Goal: Task Accomplishment & Management: Manage account settings

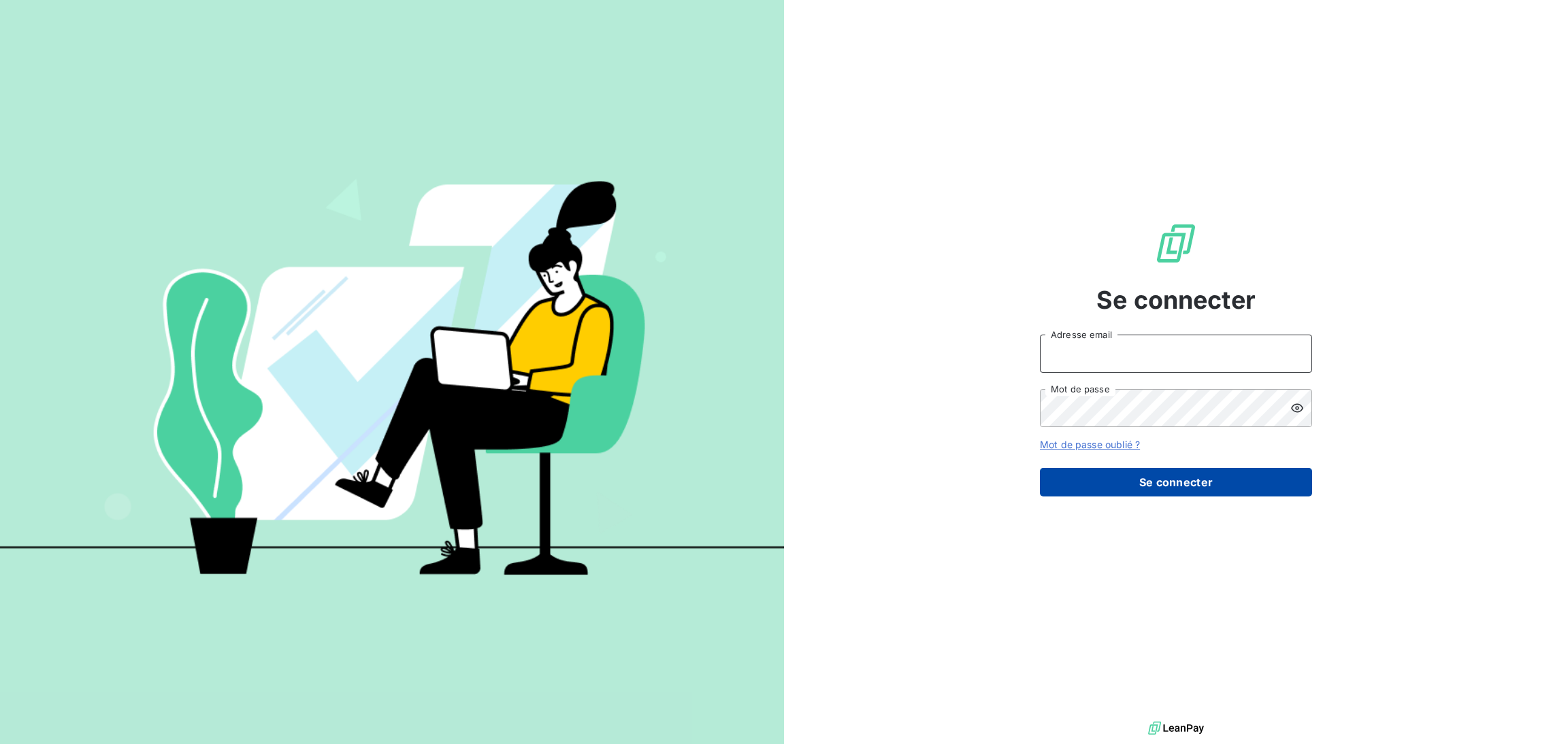
type input "meghan.dupe@kanoma.fr"
click at [1171, 496] on button "Se connecter" at bounding box center [1175, 482] width 272 height 29
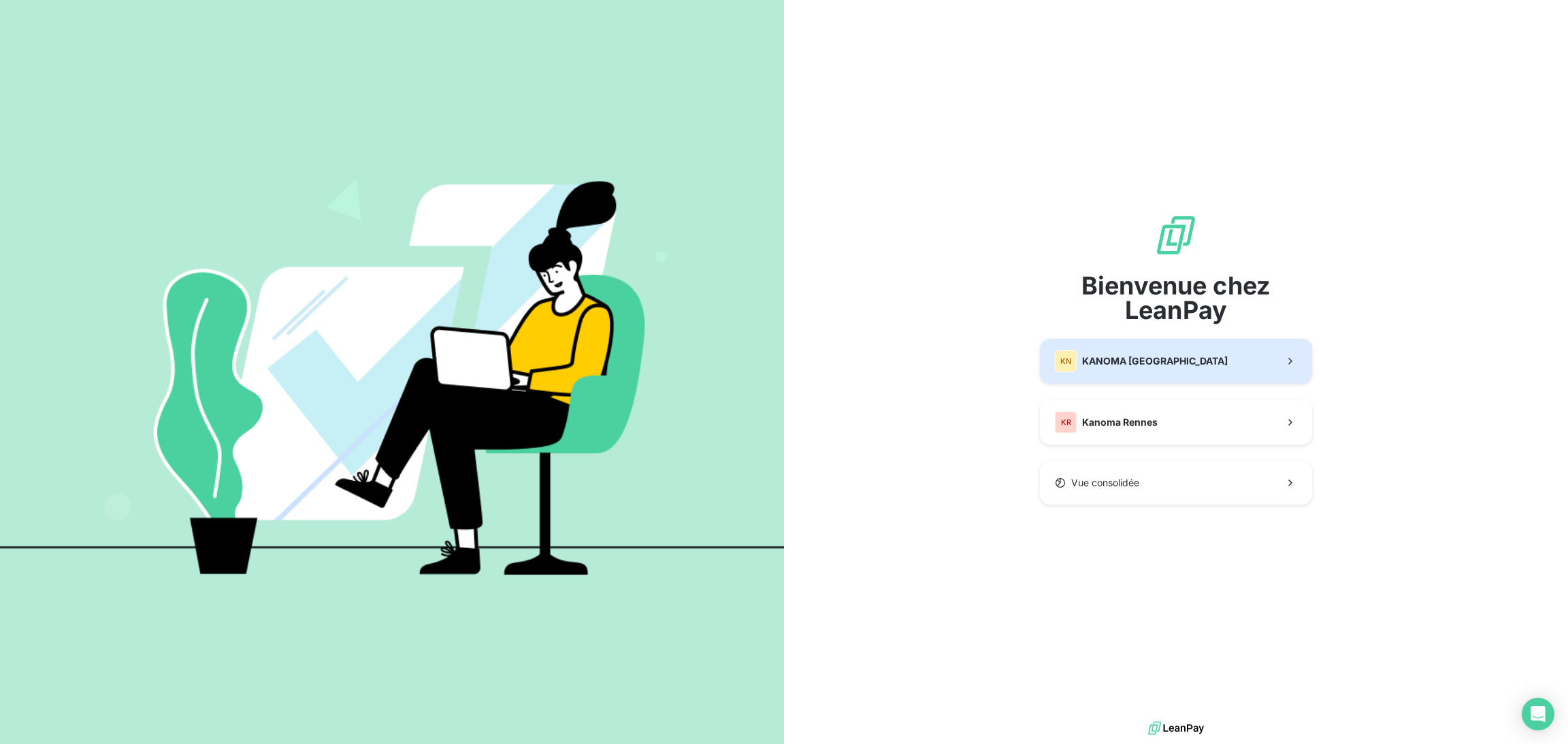
click at [1138, 365] on span "KANOMA Nantes" at bounding box center [1155, 361] width 146 height 13
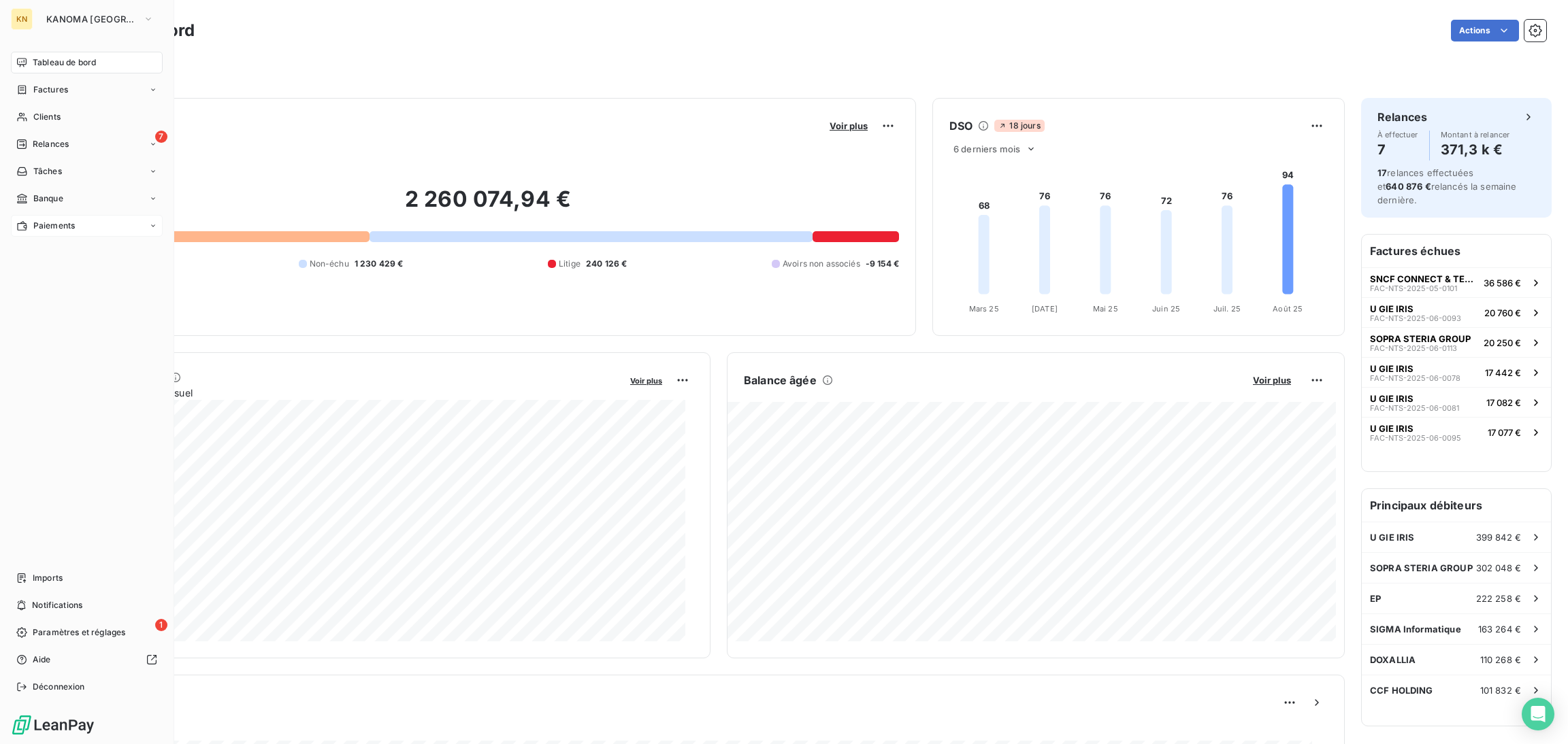
click at [99, 218] on div "Paiements" at bounding box center [87, 225] width 152 height 22
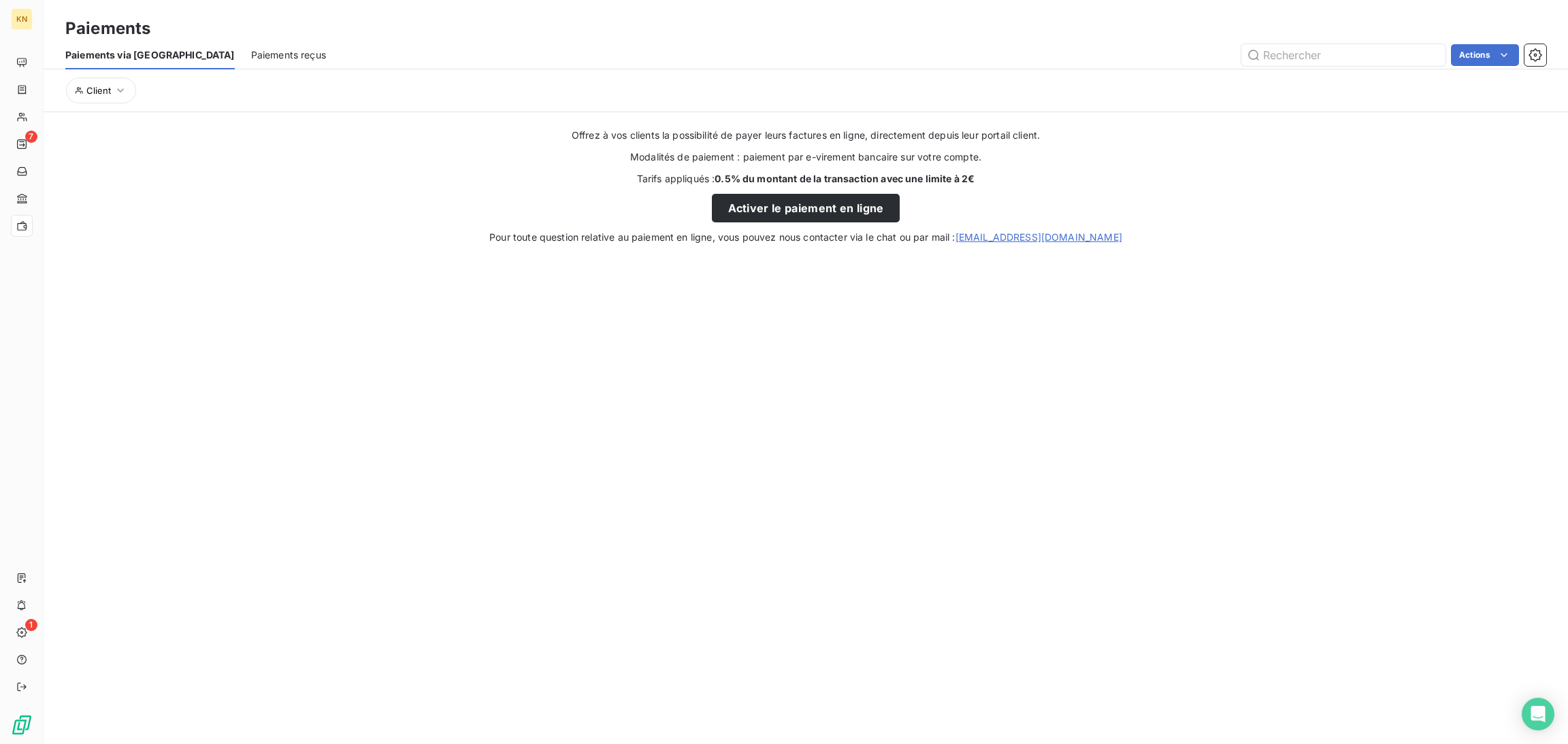
click at [251, 53] on span "Paiements reçus" at bounding box center [288, 55] width 75 height 13
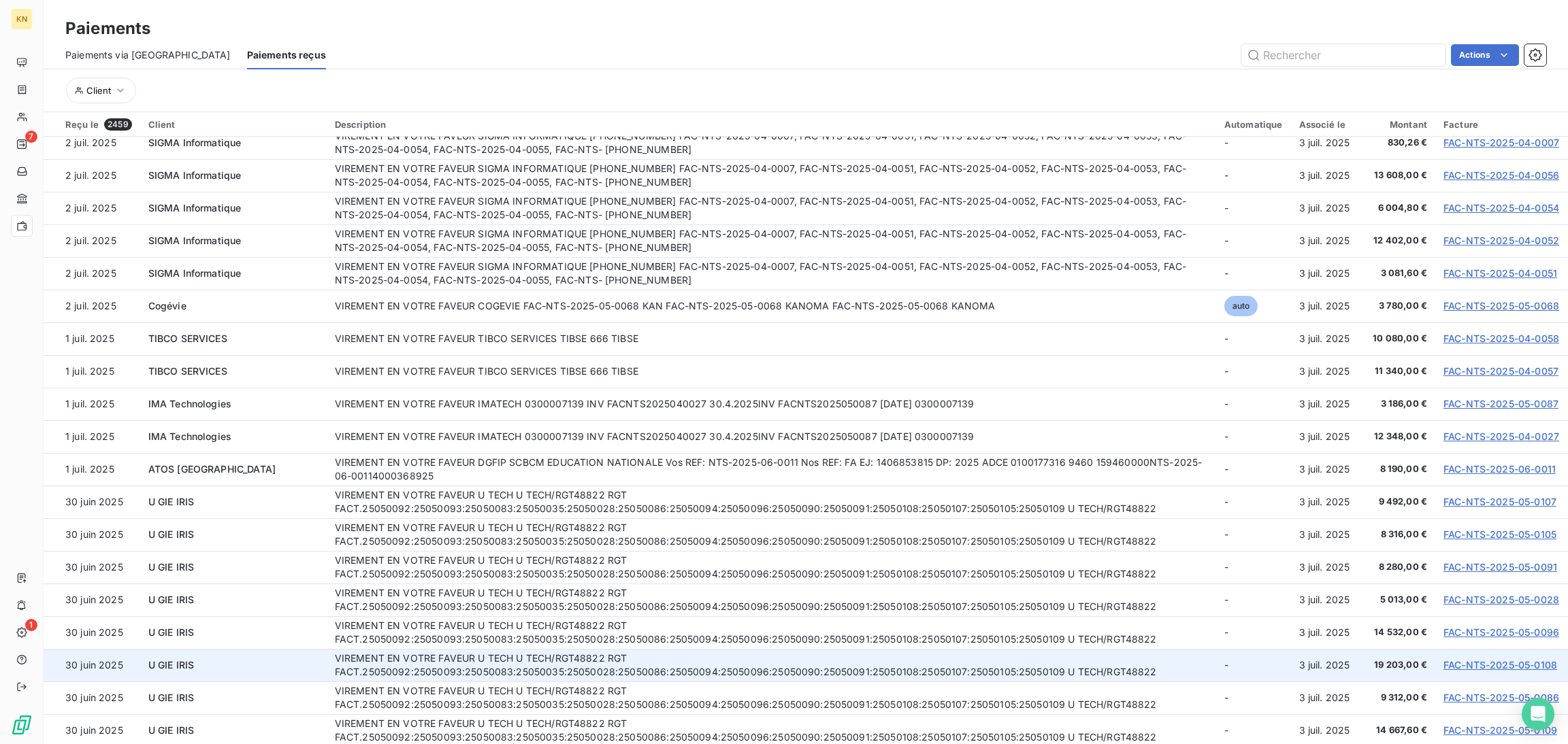
scroll to position [2142, 0]
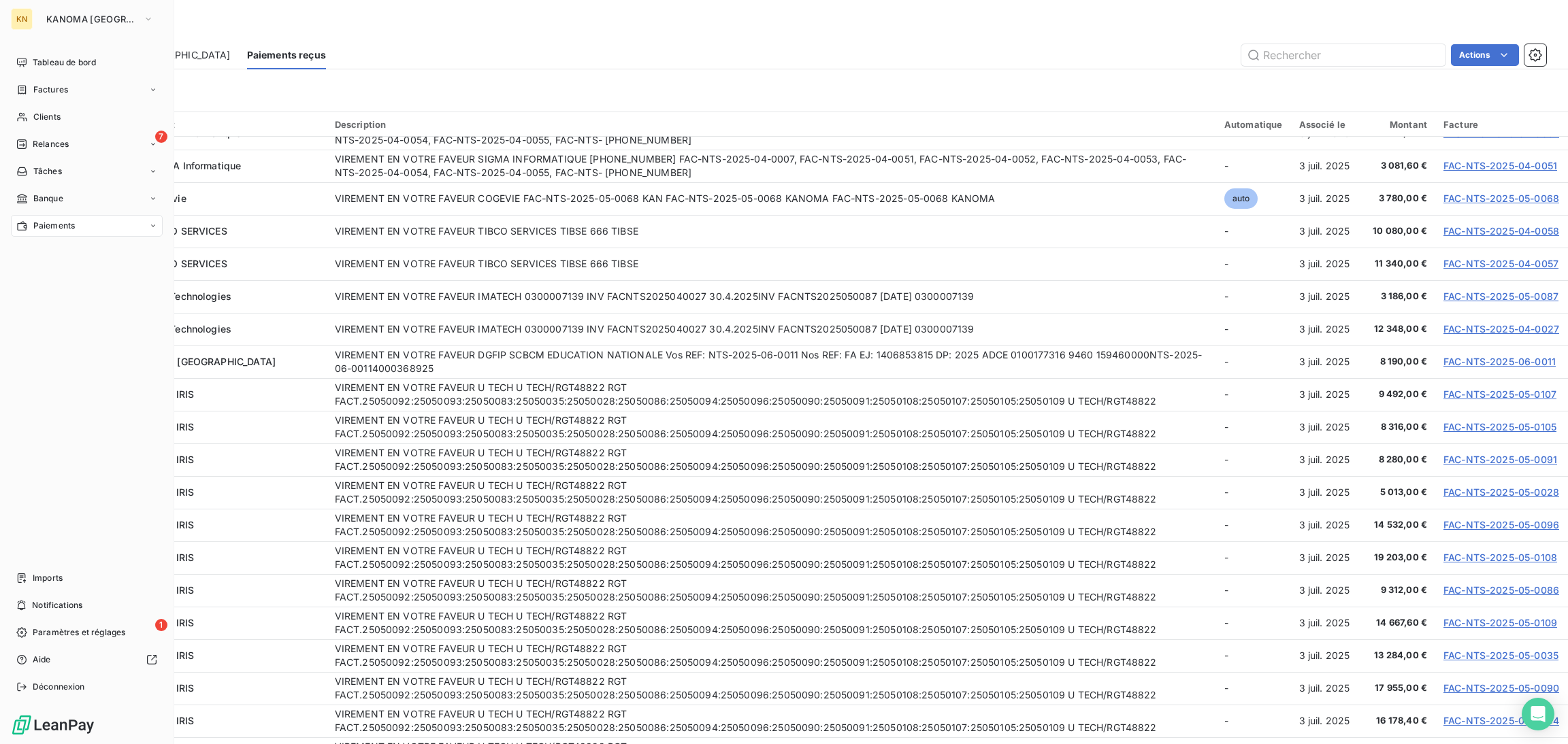
click at [77, 233] on div "Paiements" at bounding box center [87, 225] width 152 height 22
click at [73, 172] on div "Tâches" at bounding box center [87, 171] width 152 height 22
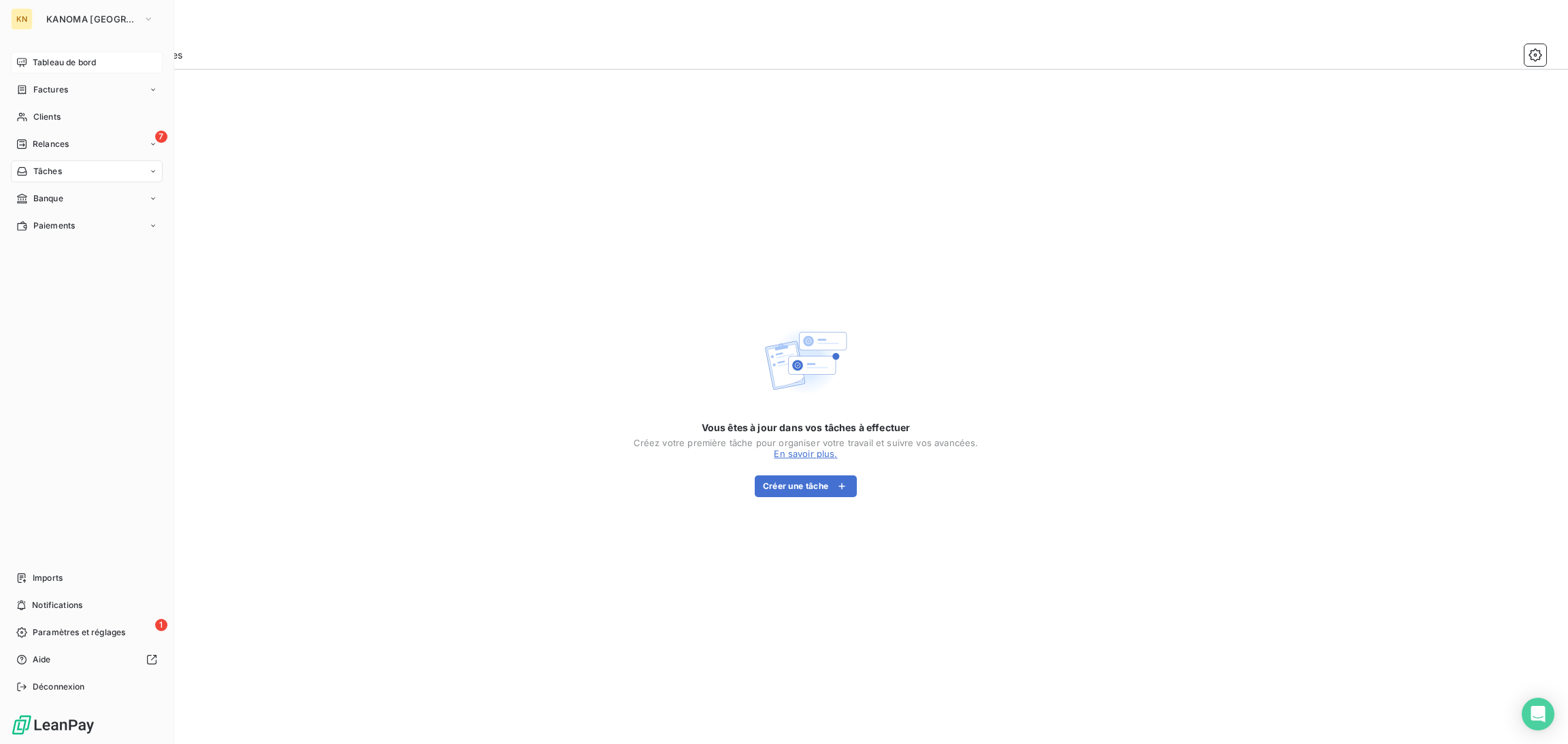
click at [51, 59] on span "Tableau de bord" at bounding box center [64, 63] width 63 height 13
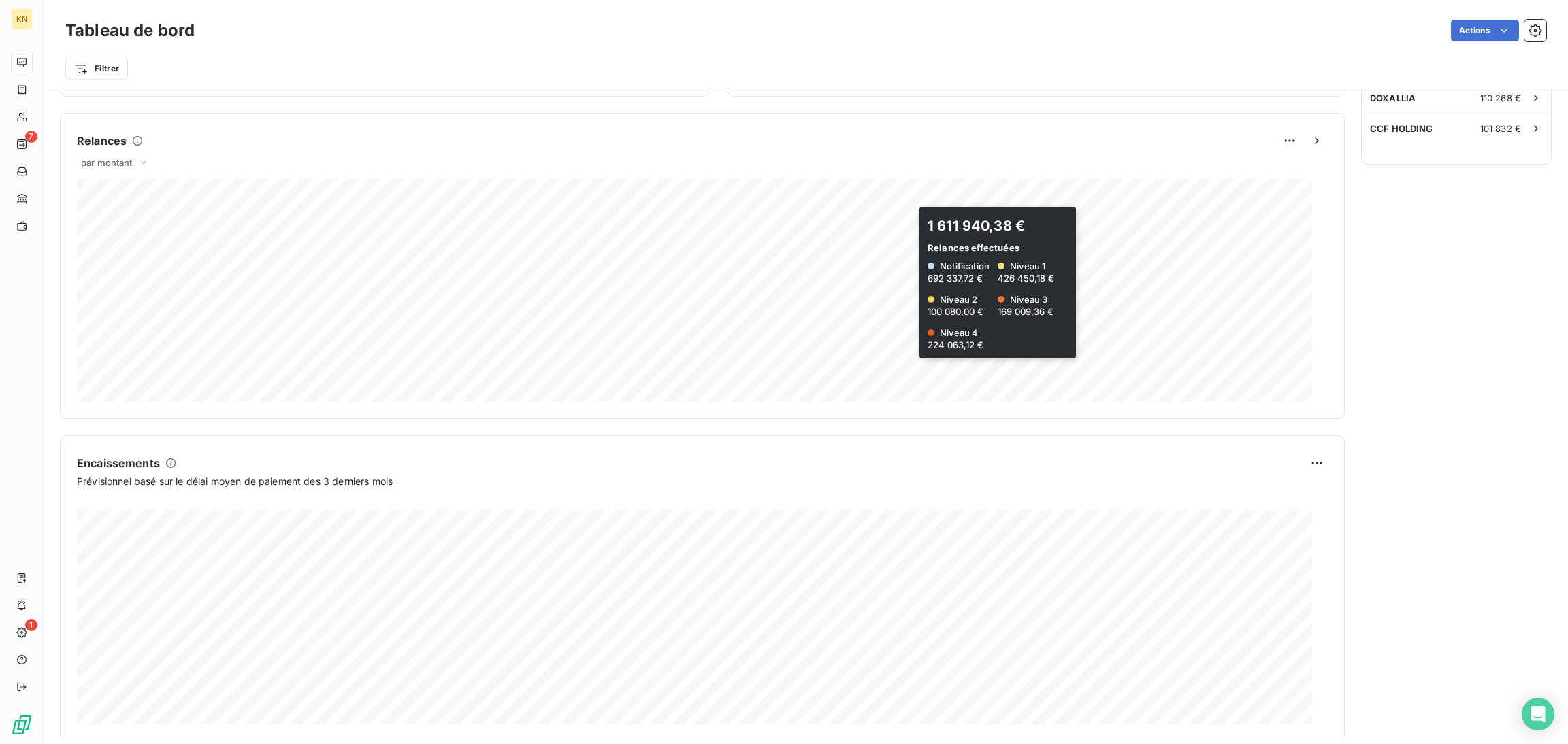
scroll to position [582, 0]
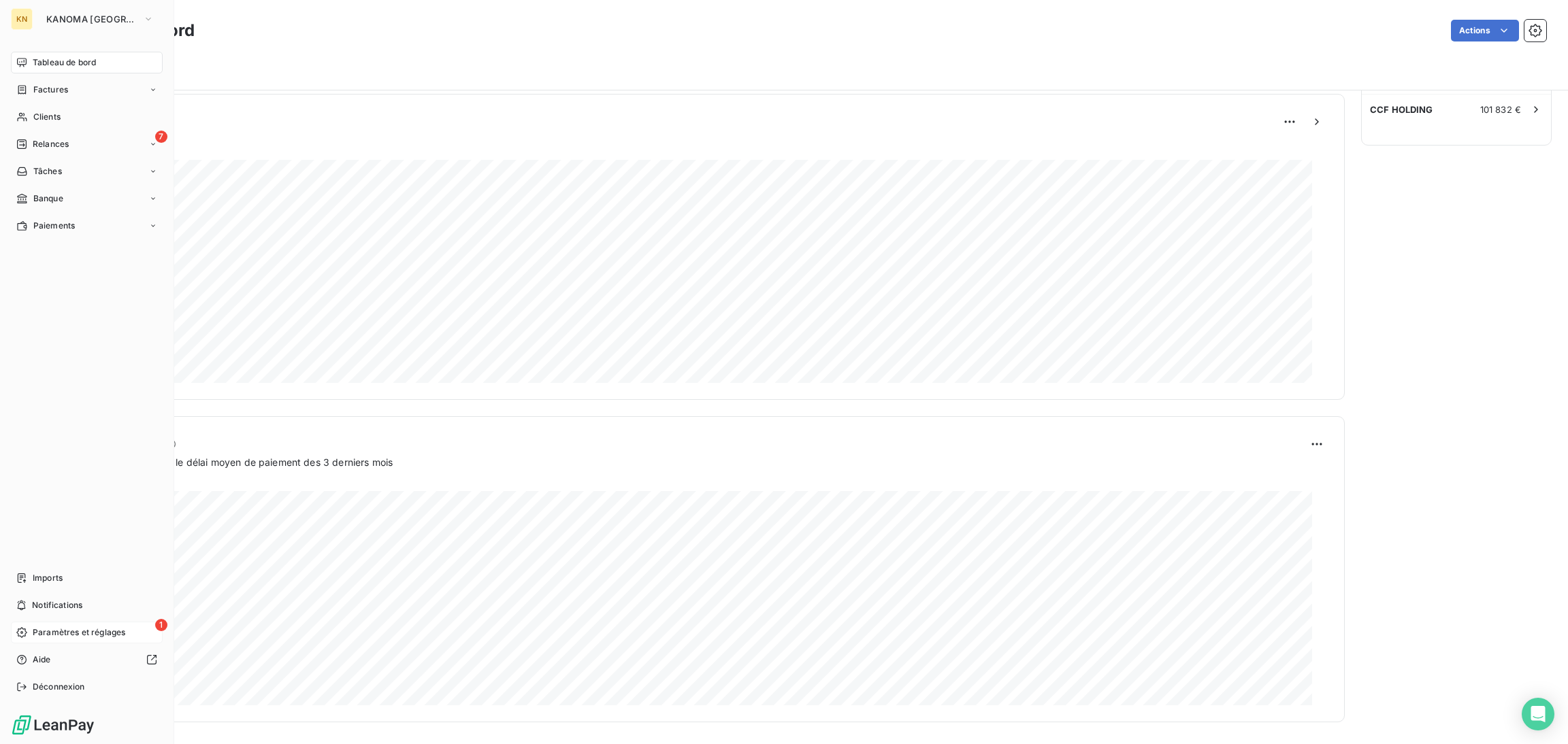
click at [90, 629] on span "Paramètres et réglages" at bounding box center [79, 633] width 92 height 13
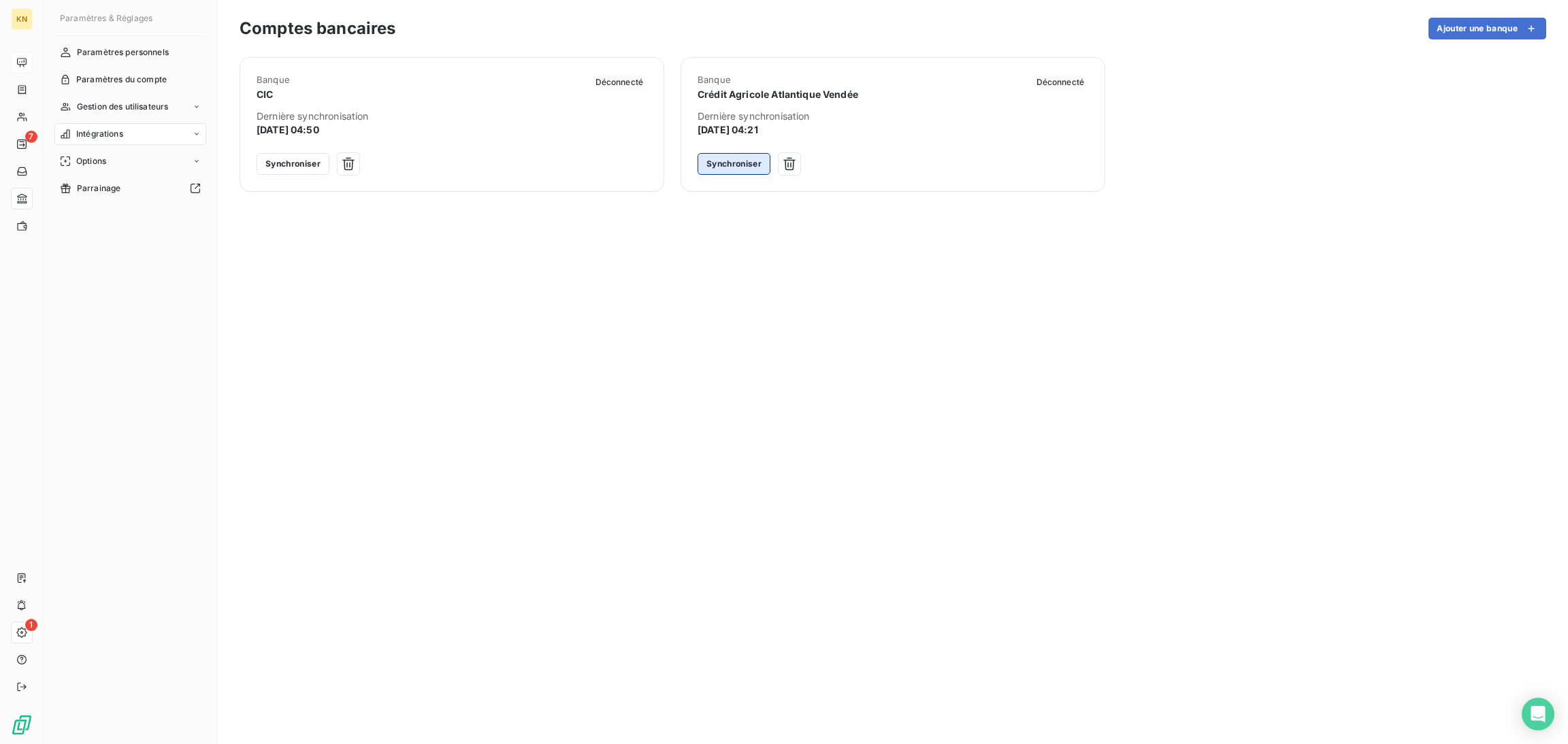
click at [744, 160] on button "Synchroniser" at bounding box center [734, 164] width 73 height 22
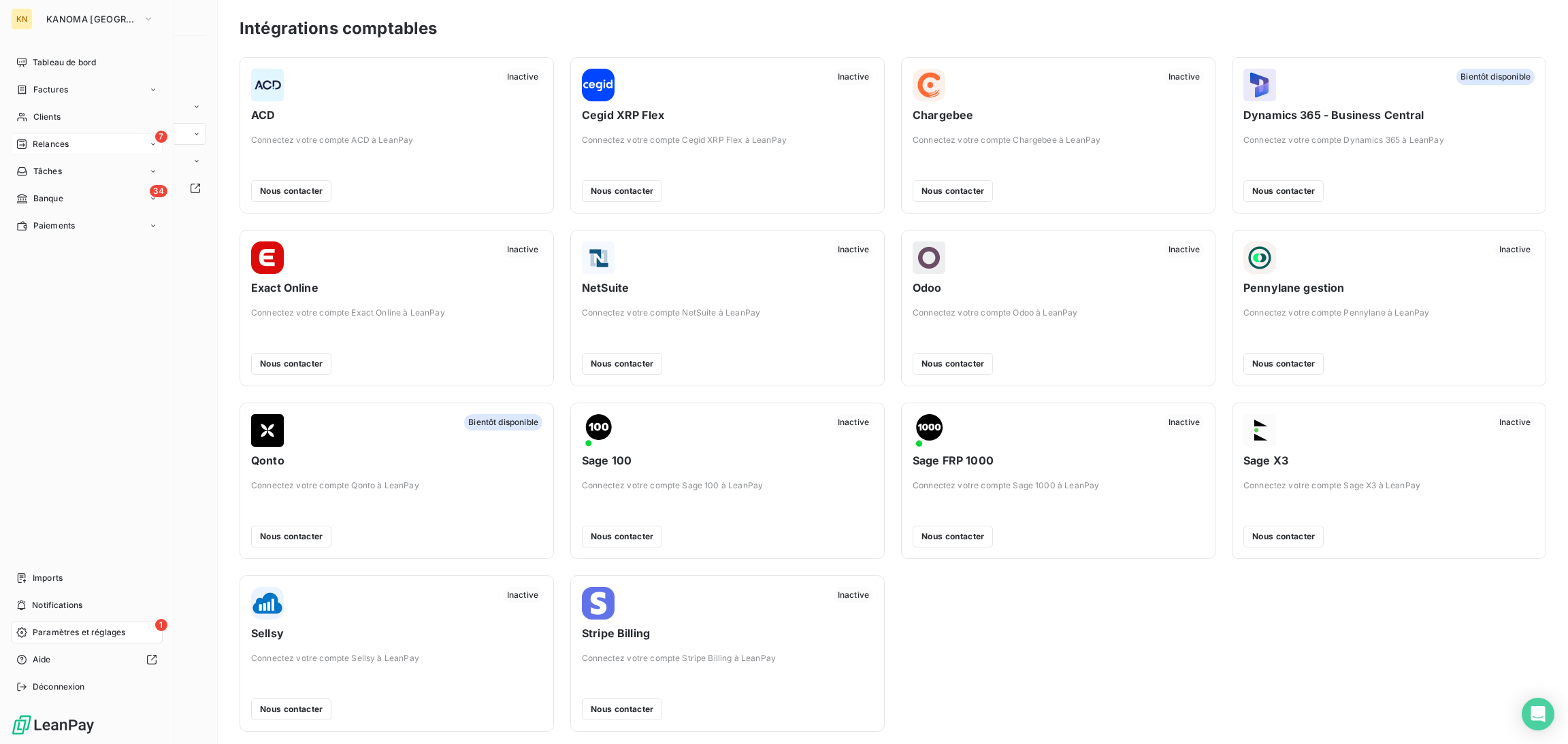
click at [154, 144] on icon at bounding box center [153, 144] width 8 height 8
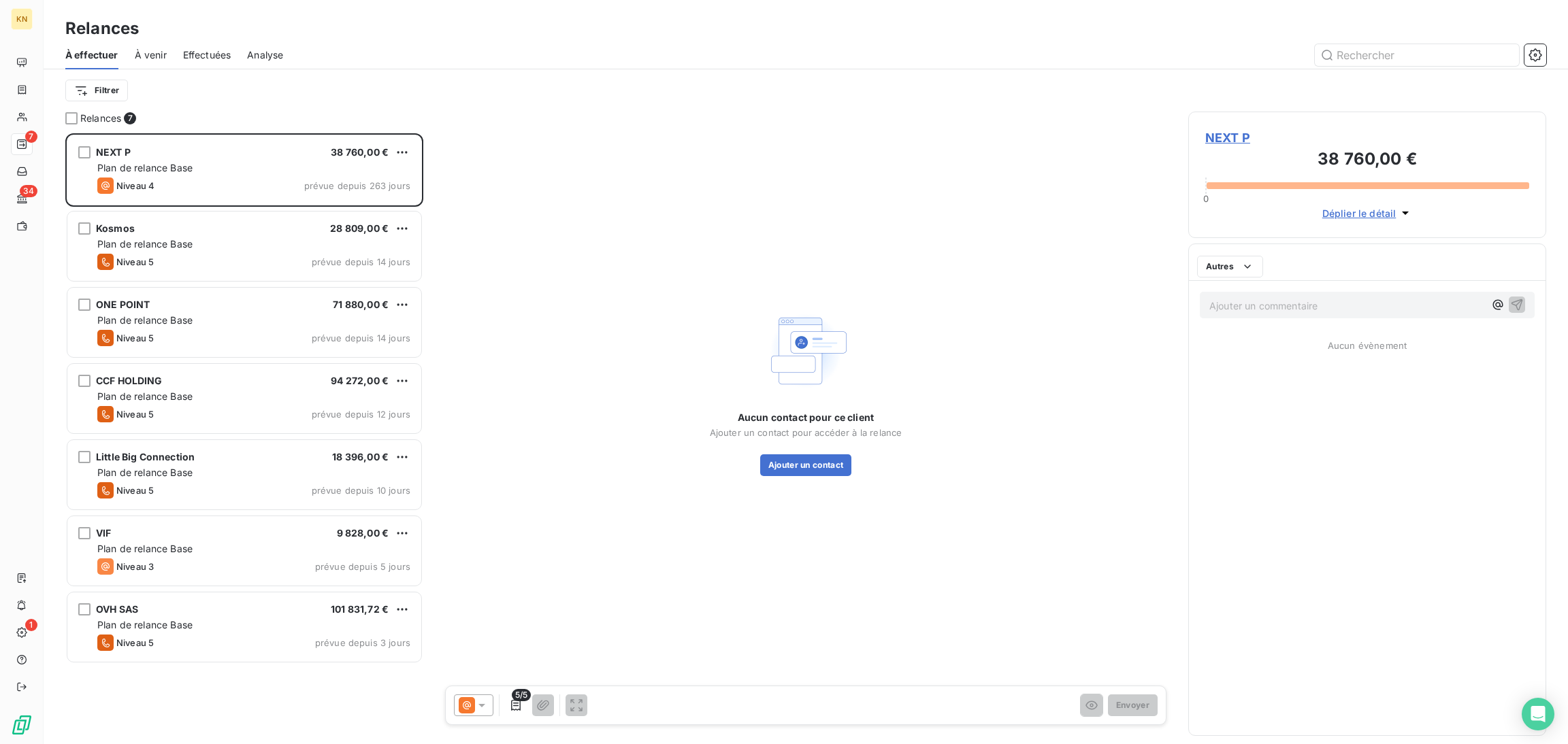
scroll to position [594, 342]
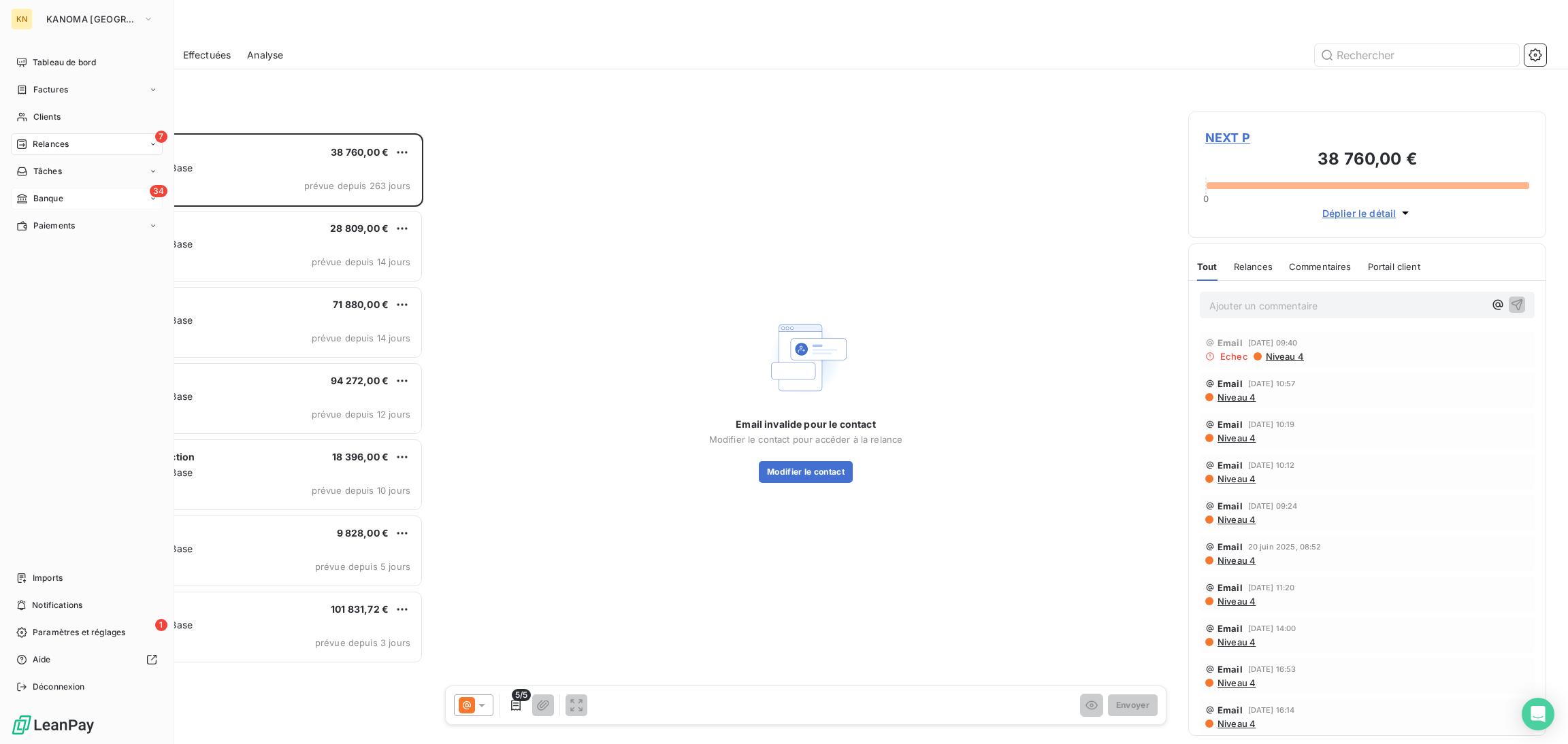
click at [44, 200] on span "Banque" at bounding box center [48, 199] width 30 height 13
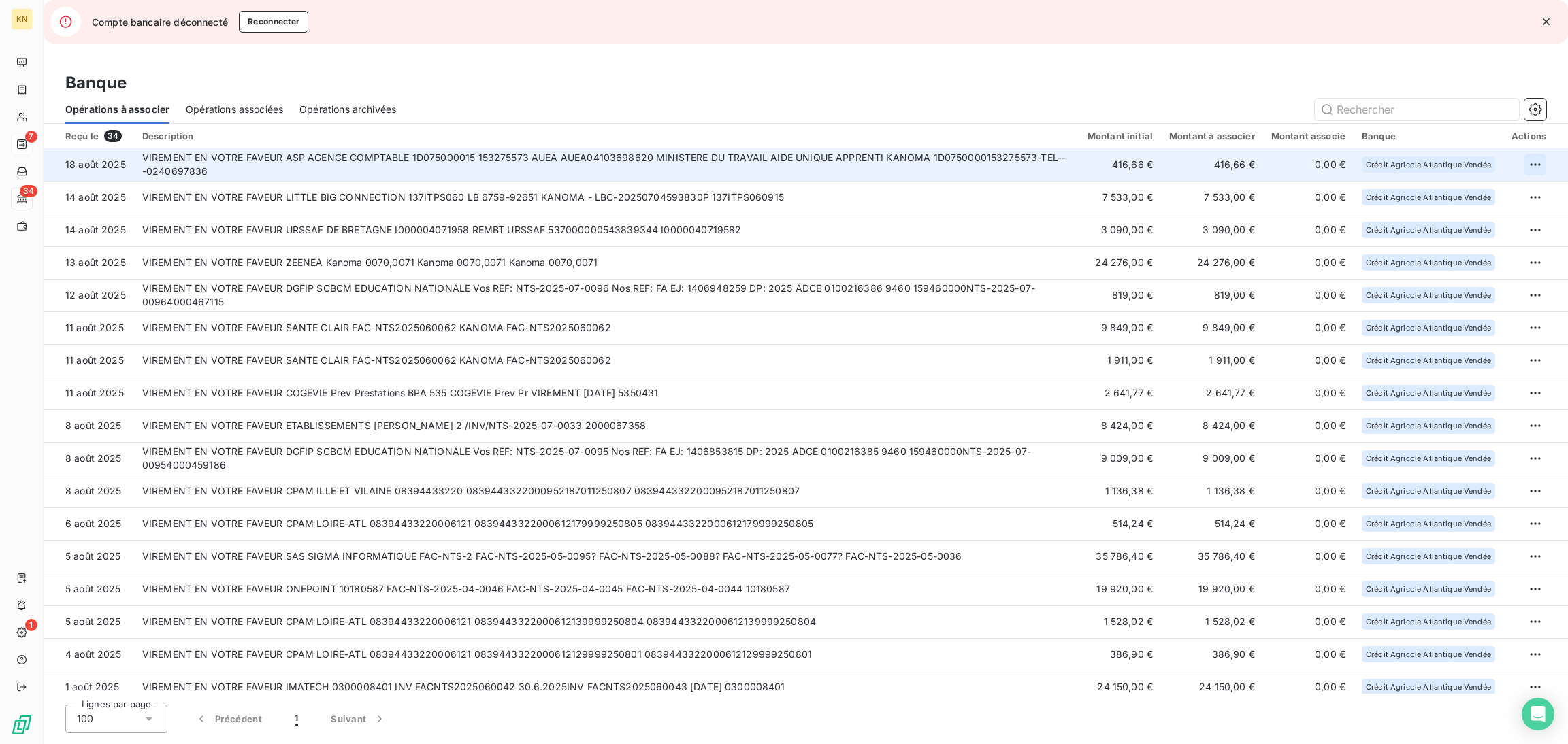
click at [1534, 162] on html "KN 7 34 1 Compte bancaire déconnecté Reconnecter Banque Opérations à associer O…" at bounding box center [784, 372] width 1568 height 744
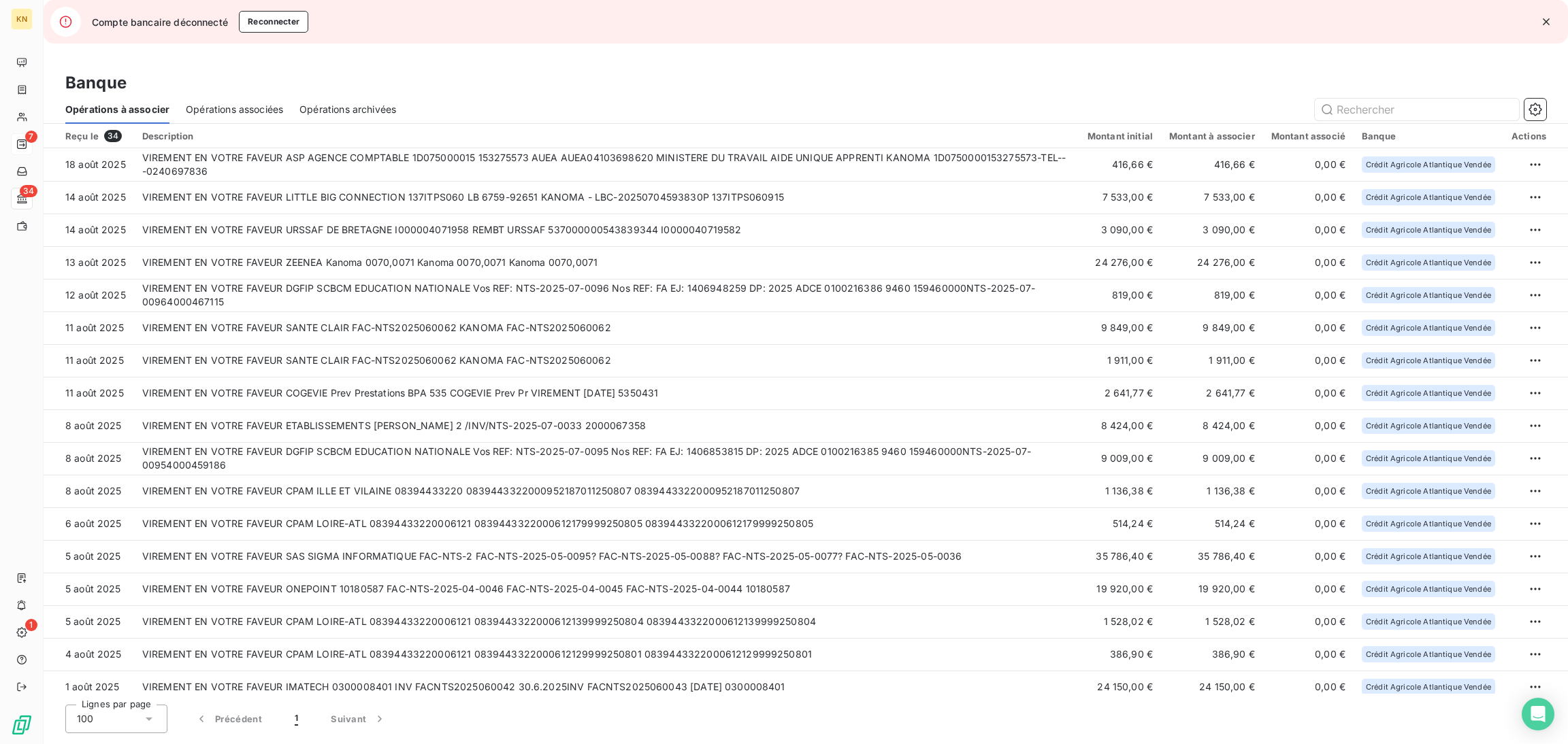
click at [1100, 71] on html "KN 7 34 1 Compte bancaire déconnecté Reconnecter Banque Opérations à associer O…" at bounding box center [784, 372] width 1568 height 744
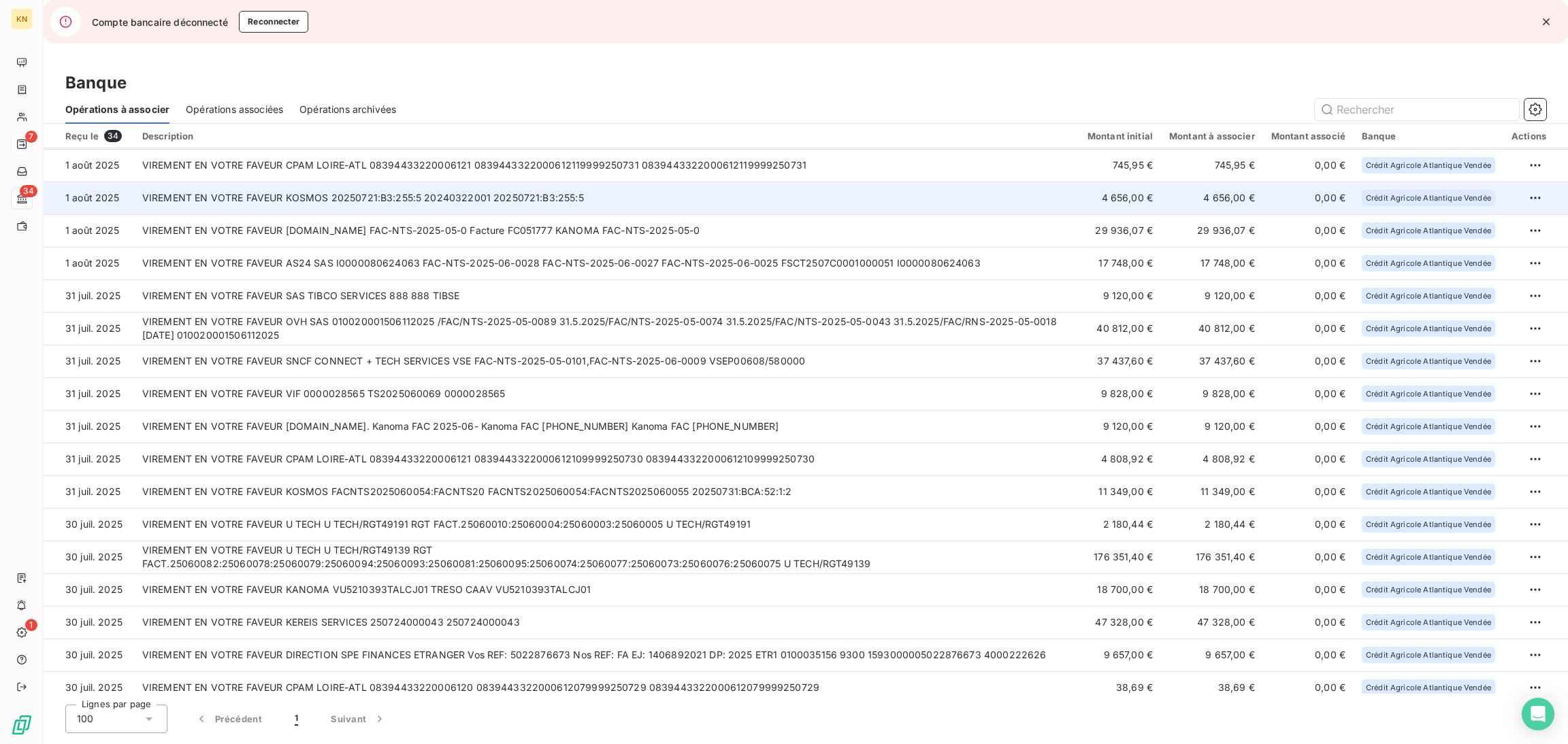
scroll to position [564, 0]
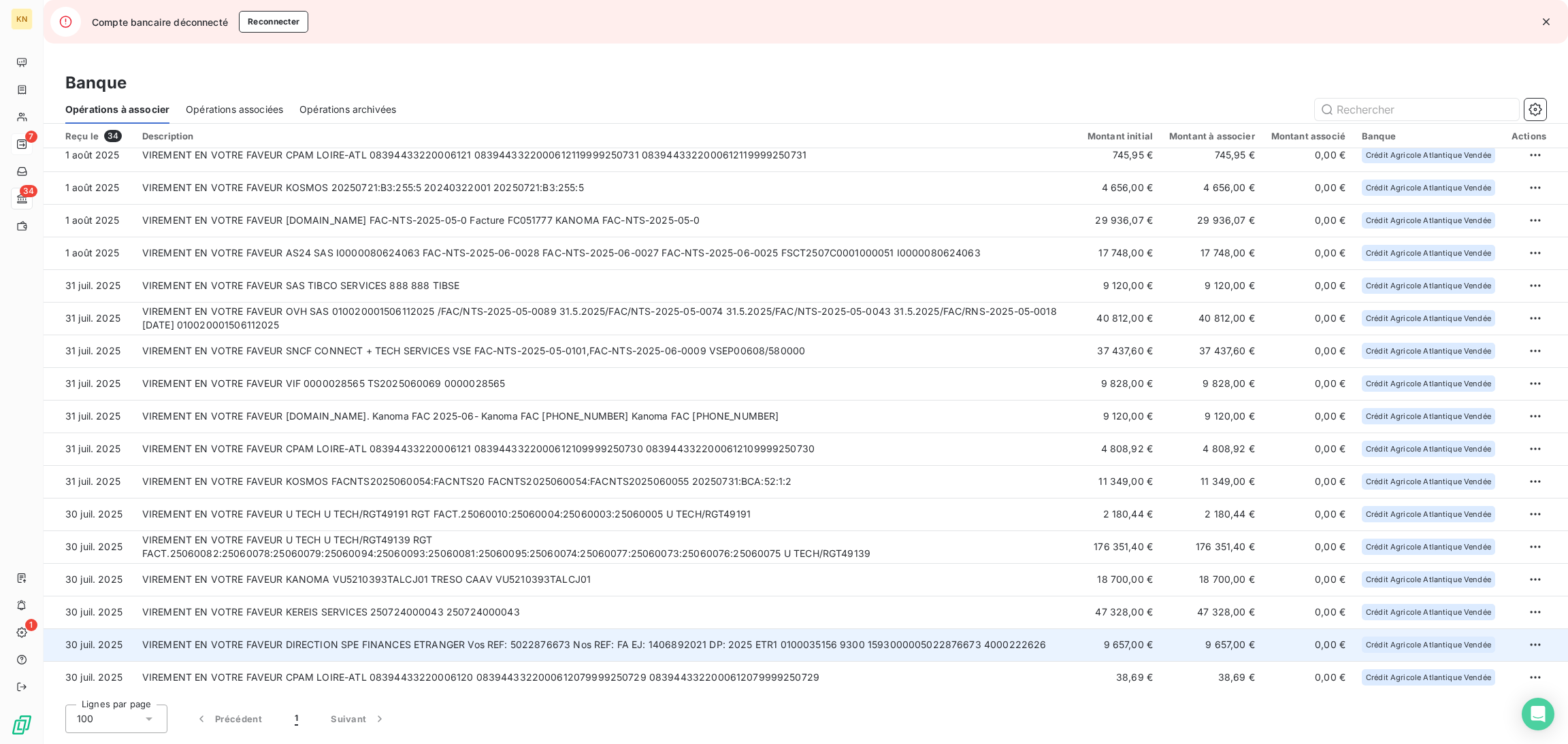
click at [1110, 641] on td "9 657,00 €" at bounding box center [1120, 645] width 82 height 33
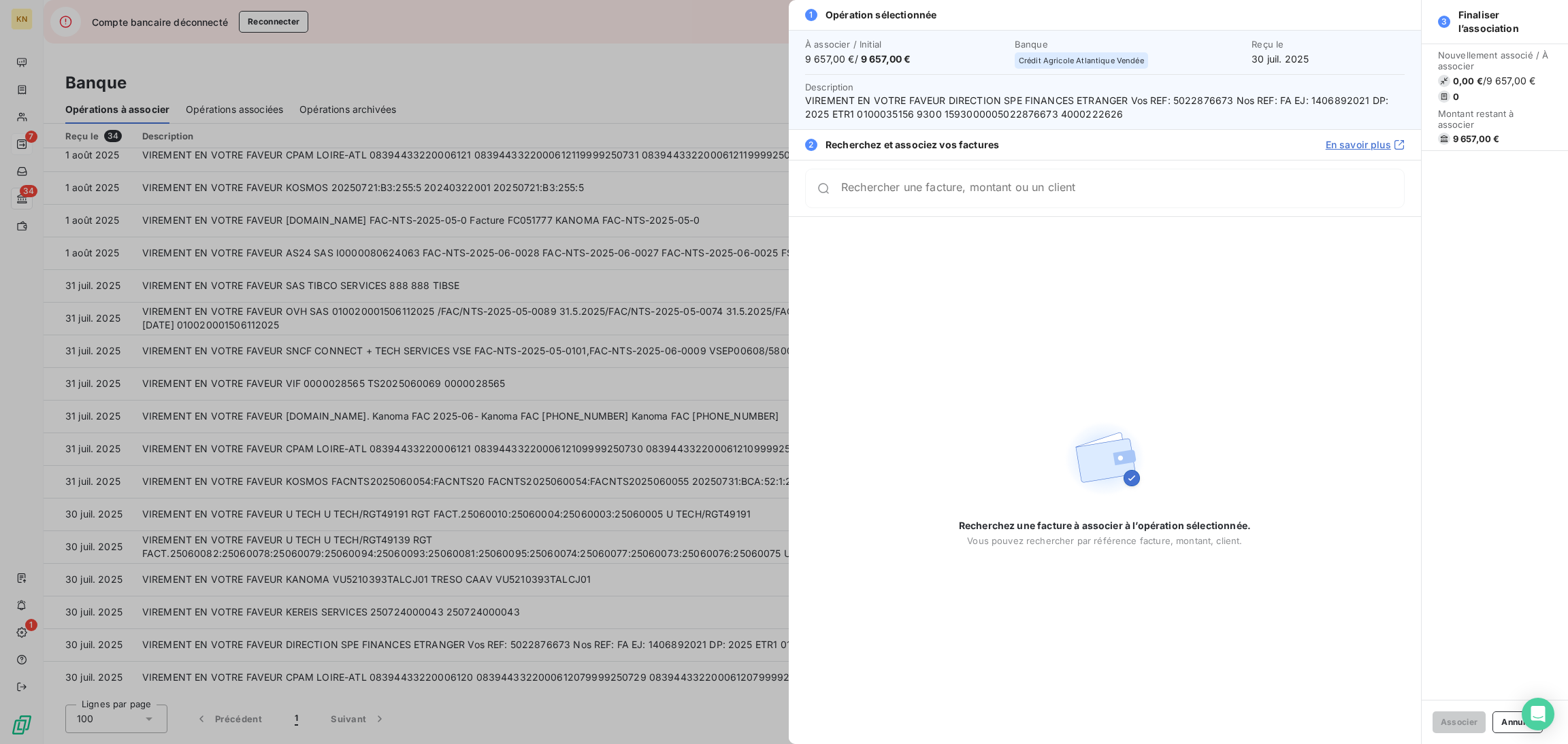
click at [1052, 189] on input "Rechercher une facture, montant ou un client" at bounding box center [1122, 188] width 563 height 13
click at [1397, 144] on icon at bounding box center [1399, 145] width 11 height 11
click at [564, 78] on div at bounding box center [784, 372] width 1568 height 744
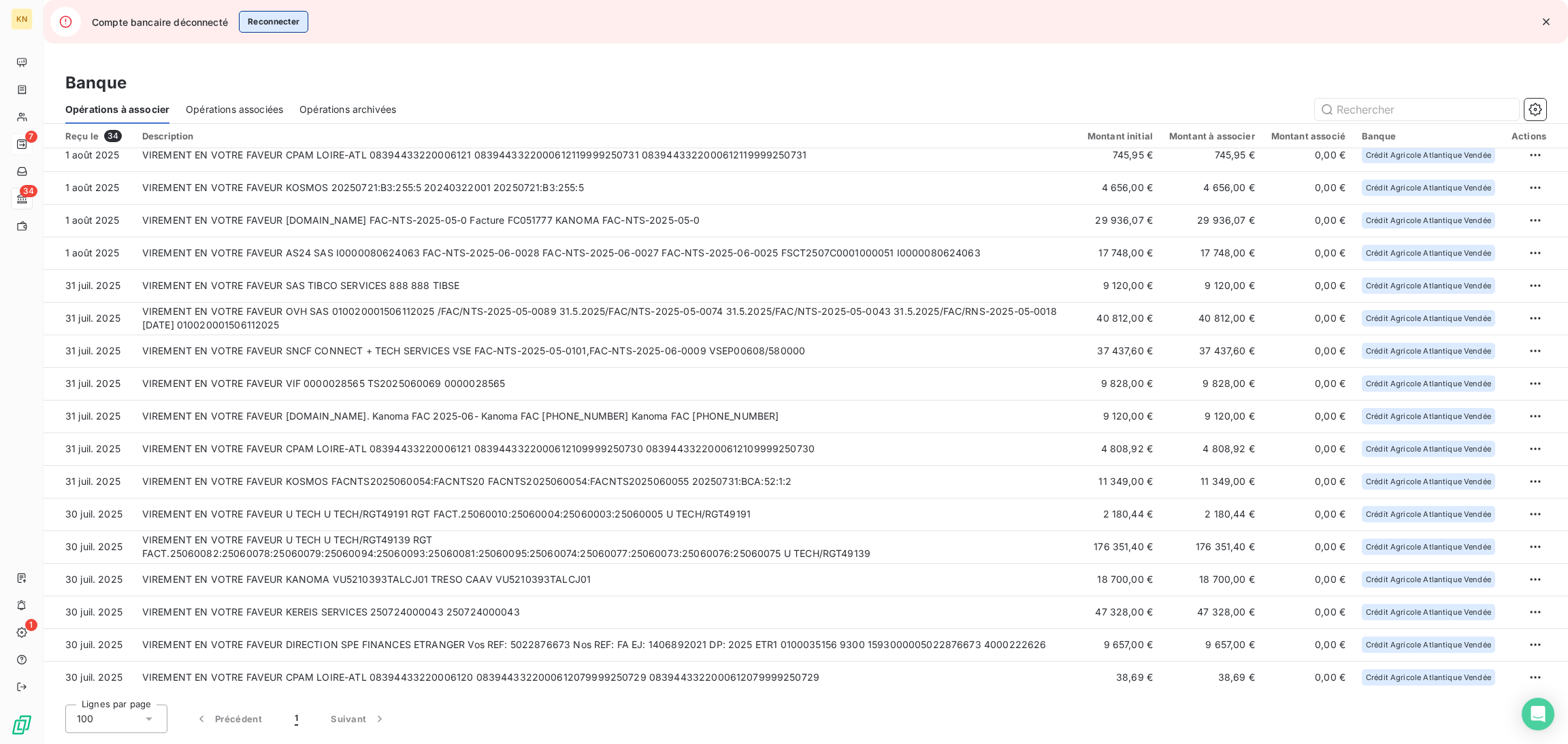
click at [254, 28] on button "Reconnecter" at bounding box center [274, 22] width 70 height 22
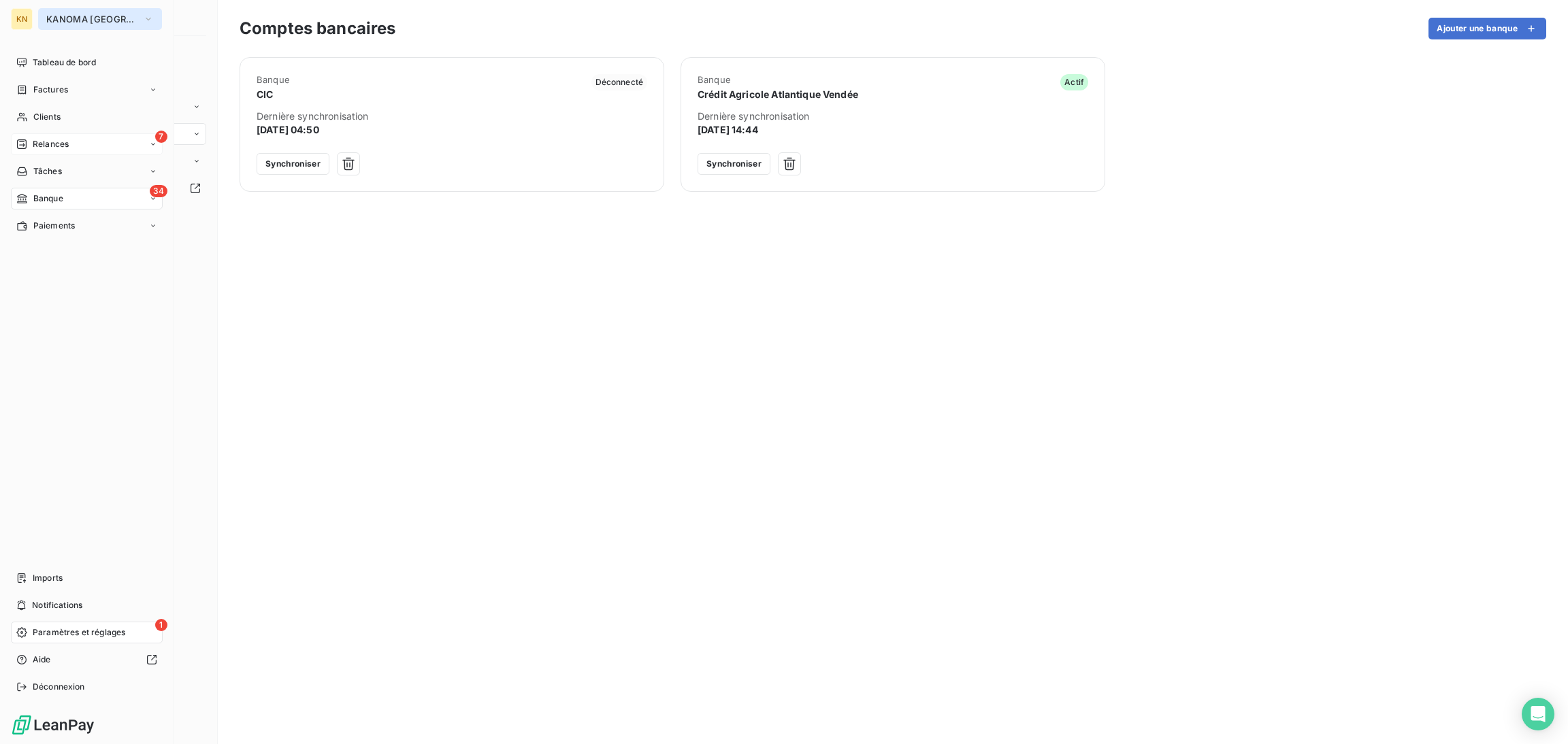
click at [143, 24] on icon "button" at bounding box center [148, 19] width 11 height 13
click at [115, 122] on span "Kanoma Rennes" at bounding box center [138, 120] width 146 height 13
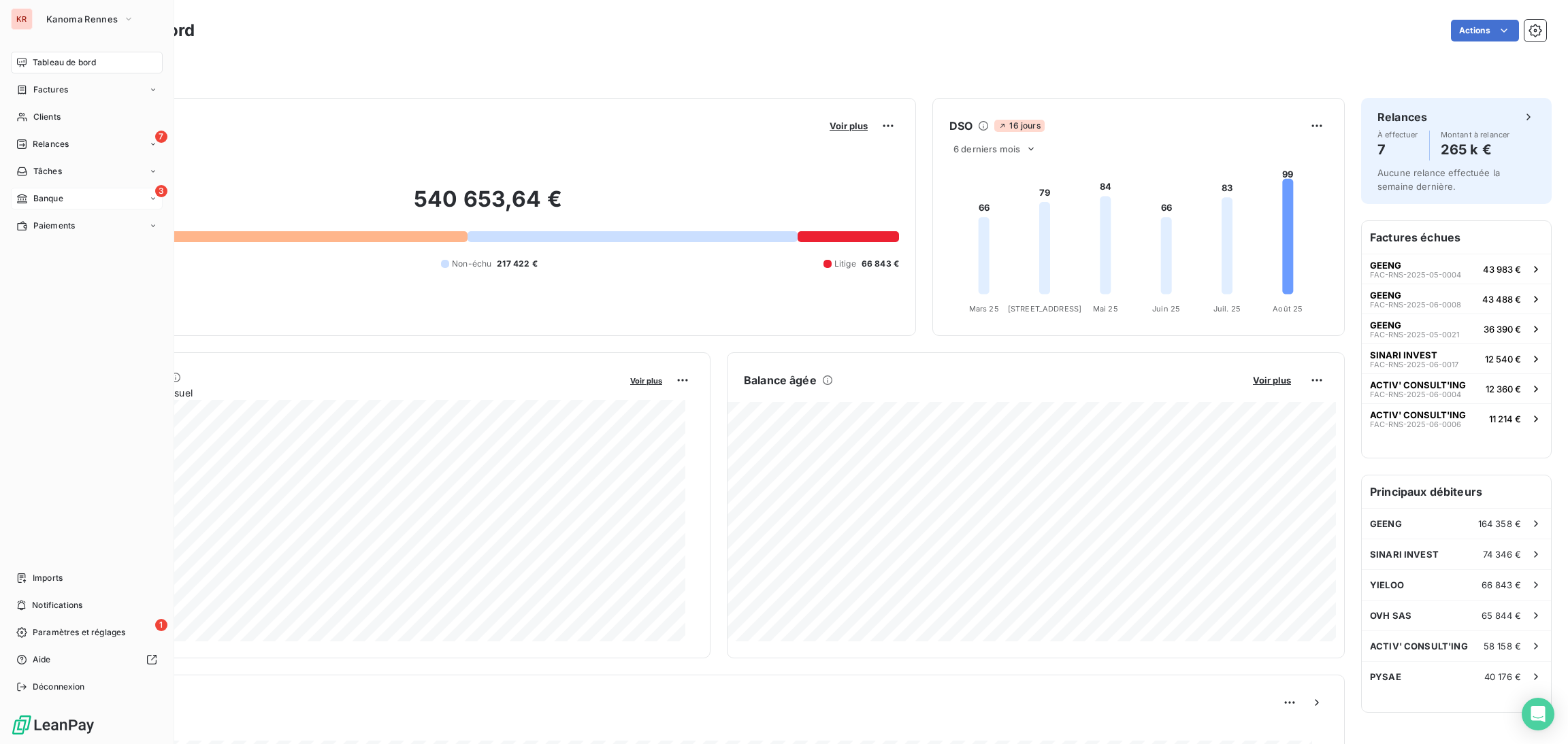
click at [50, 202] on span "Banque" at bounding box center [48, 199] width 30 height 13
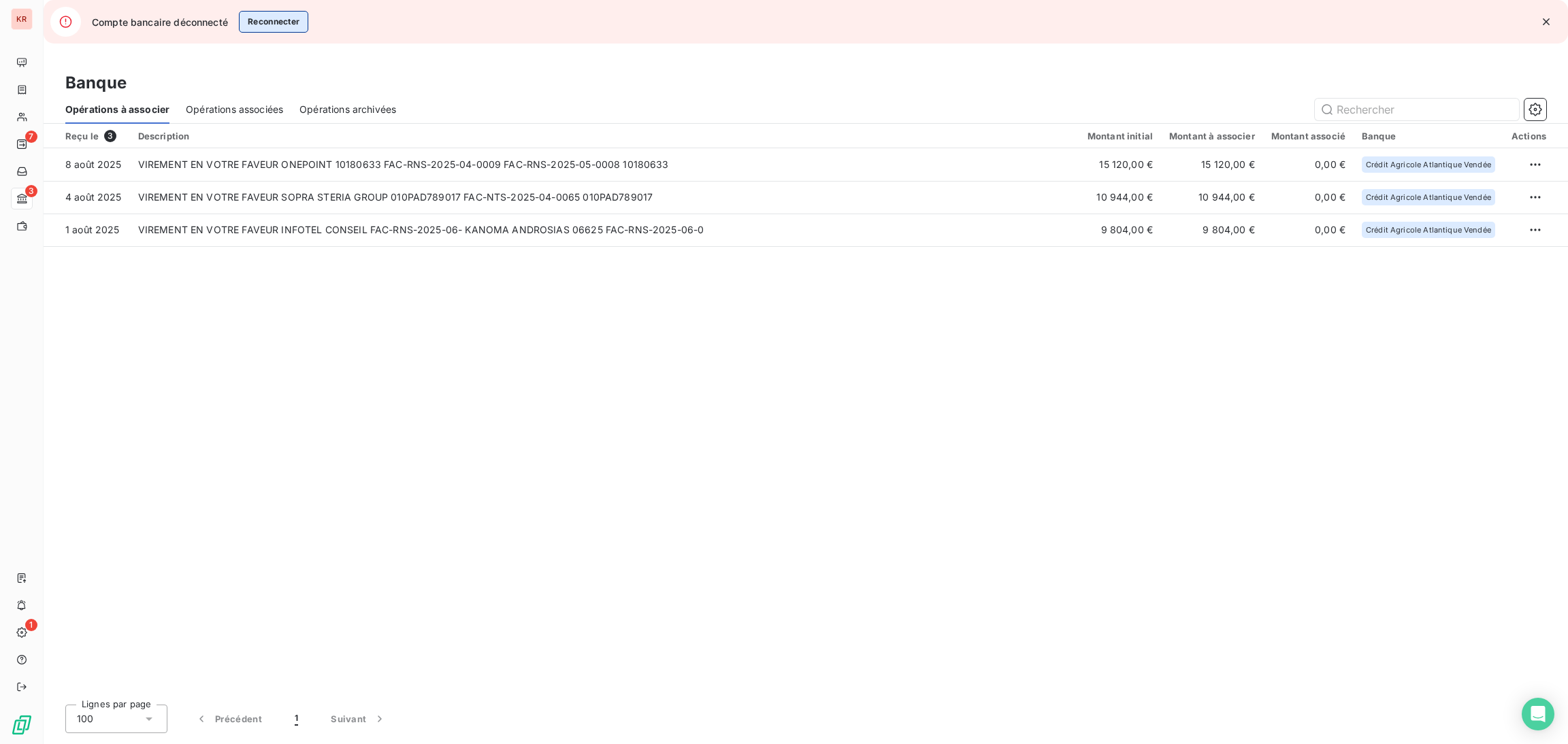
click at [283, 17] on button "Reconnecter" at bounding box center [274, 22] width 70 height 22
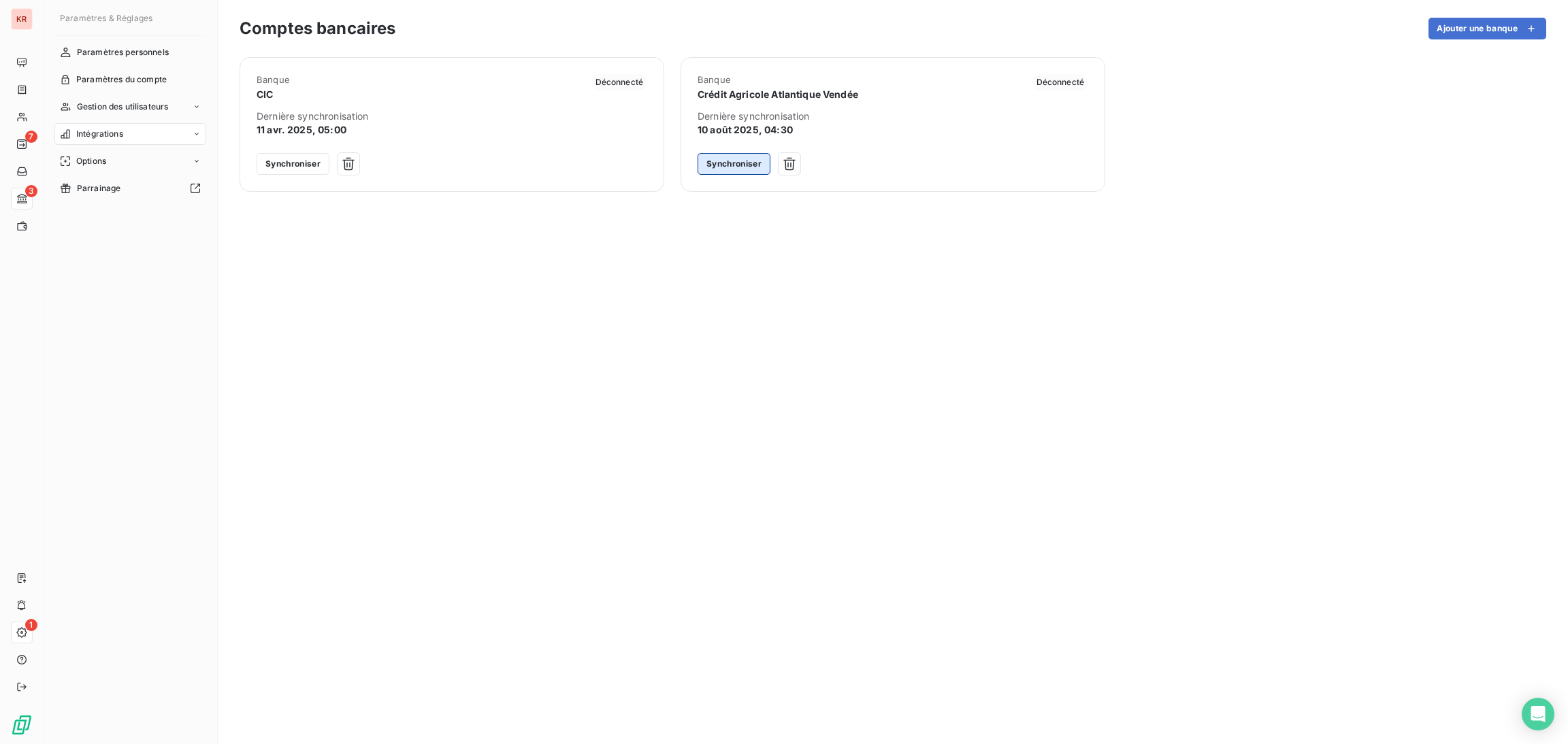
click at [755, 166] on button "Synchroniser" at bounding box center [734, 164] width 73 height 22
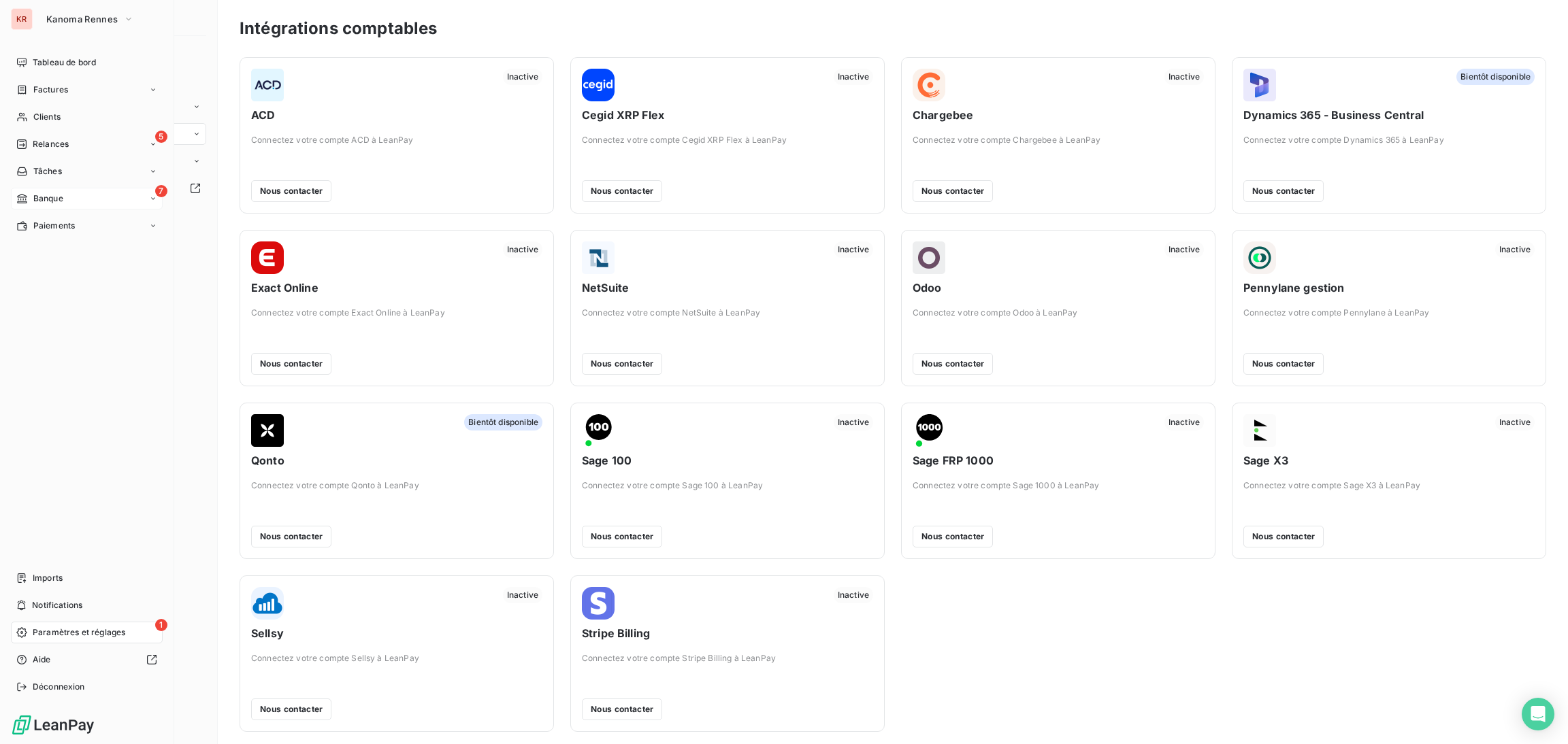
click at [60, 204] on span "Banque" at bounding box center [48, 199] width 30 height 13
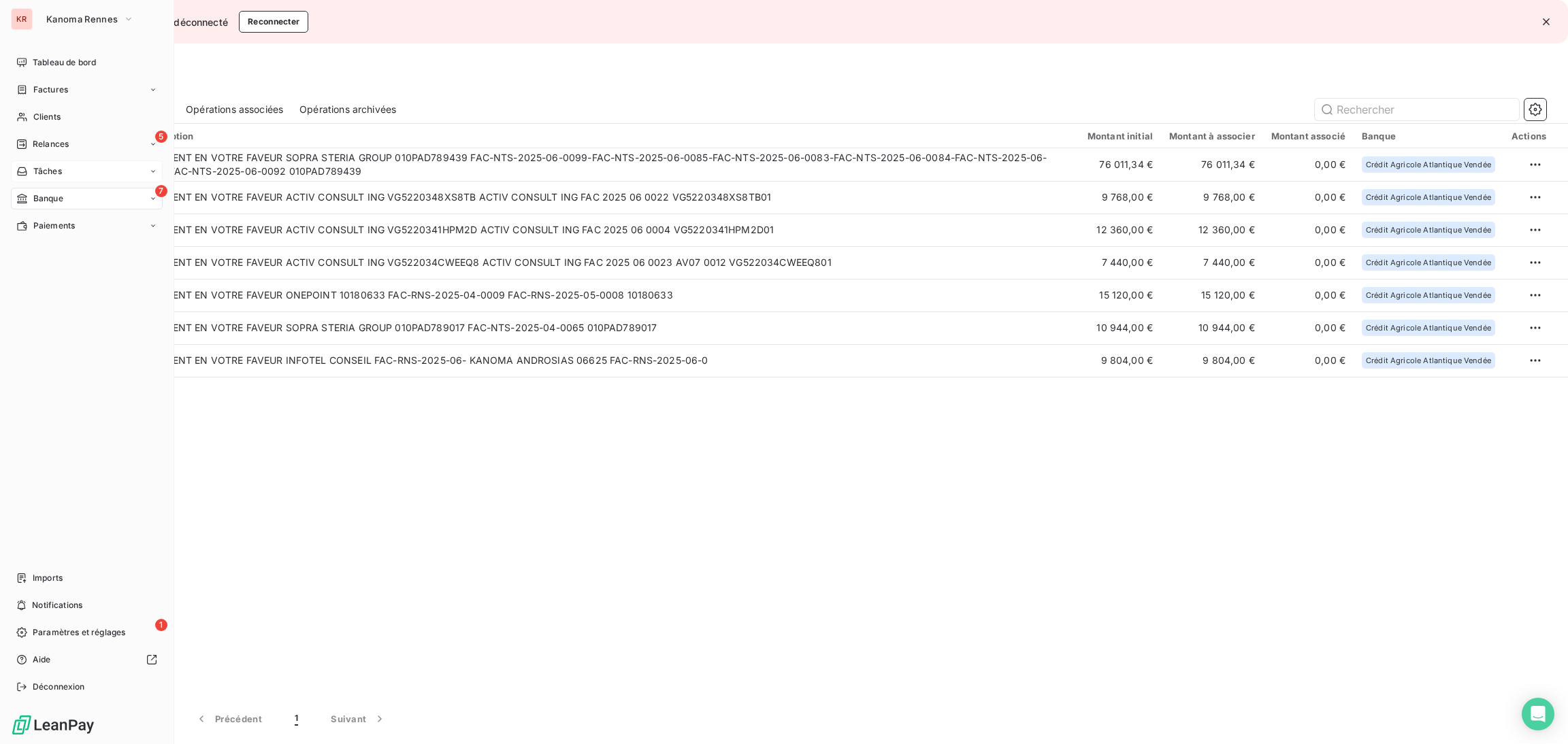
click at [59, 168] on span "Tâches" at bounding box center [48, 171] width 29 height 13
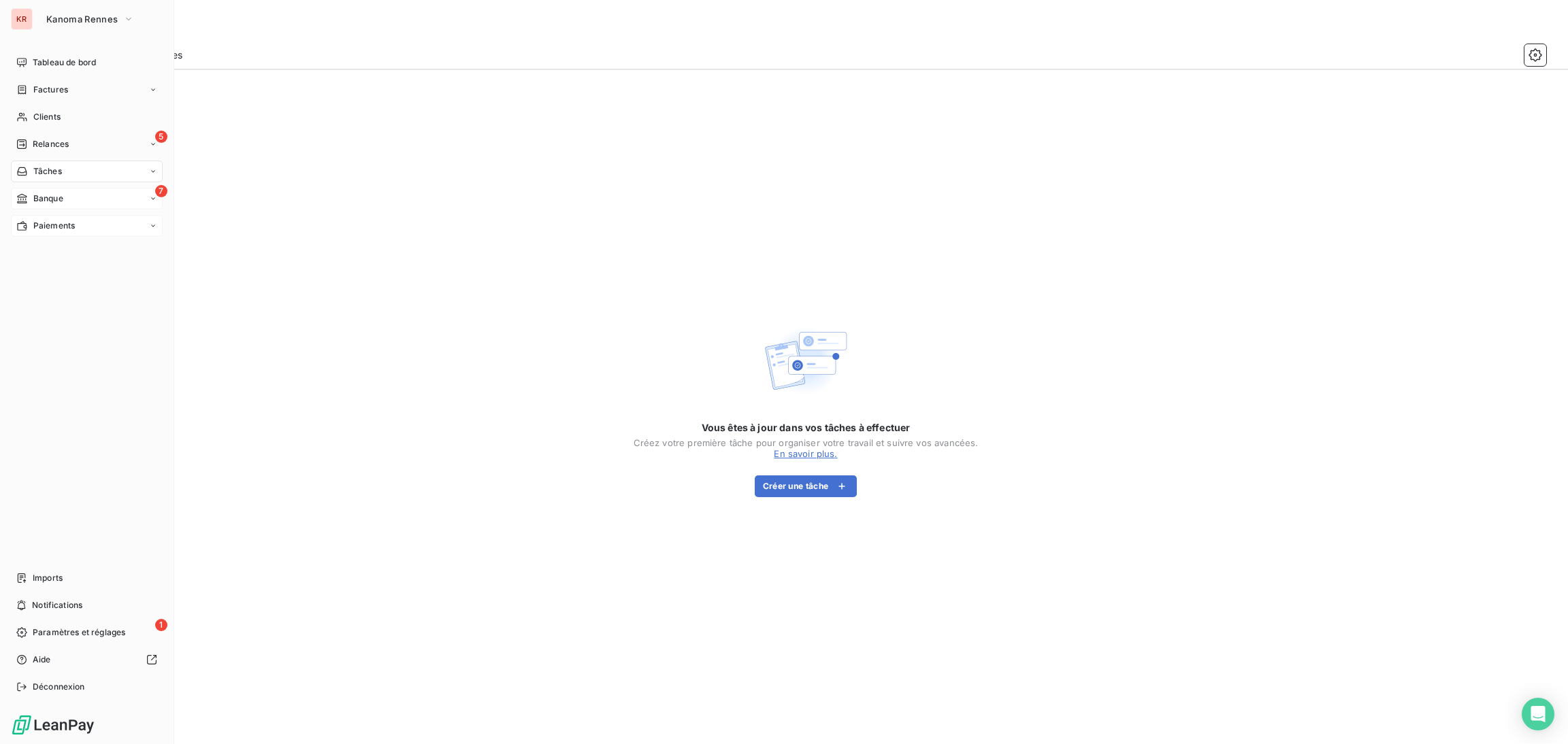
click at [61, 221] on span "Paiements" at bounding box center [54, 226] width 41 height 13
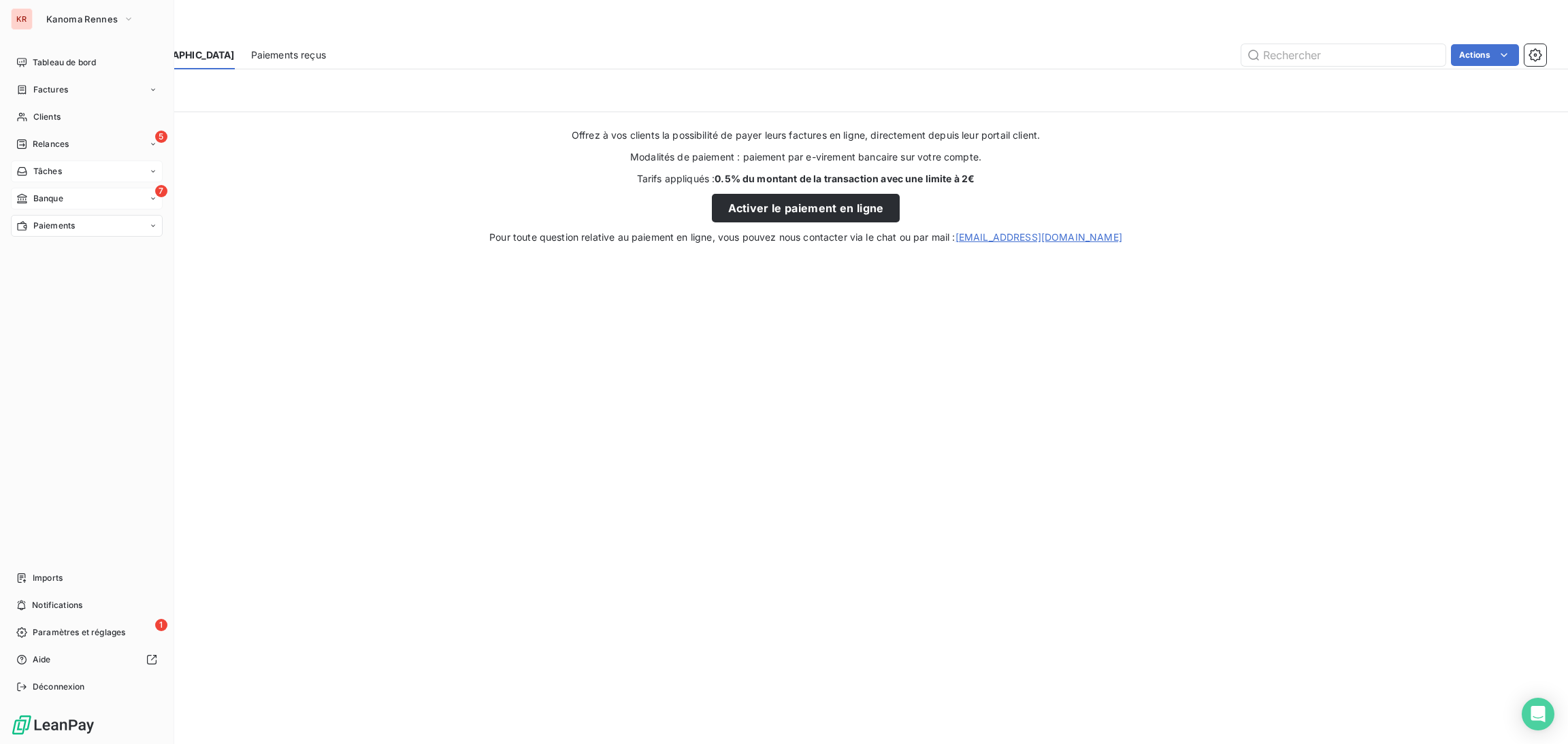
click at [52, 196] on span "Banque" at bounding box center [48, 199] width 30 height 13
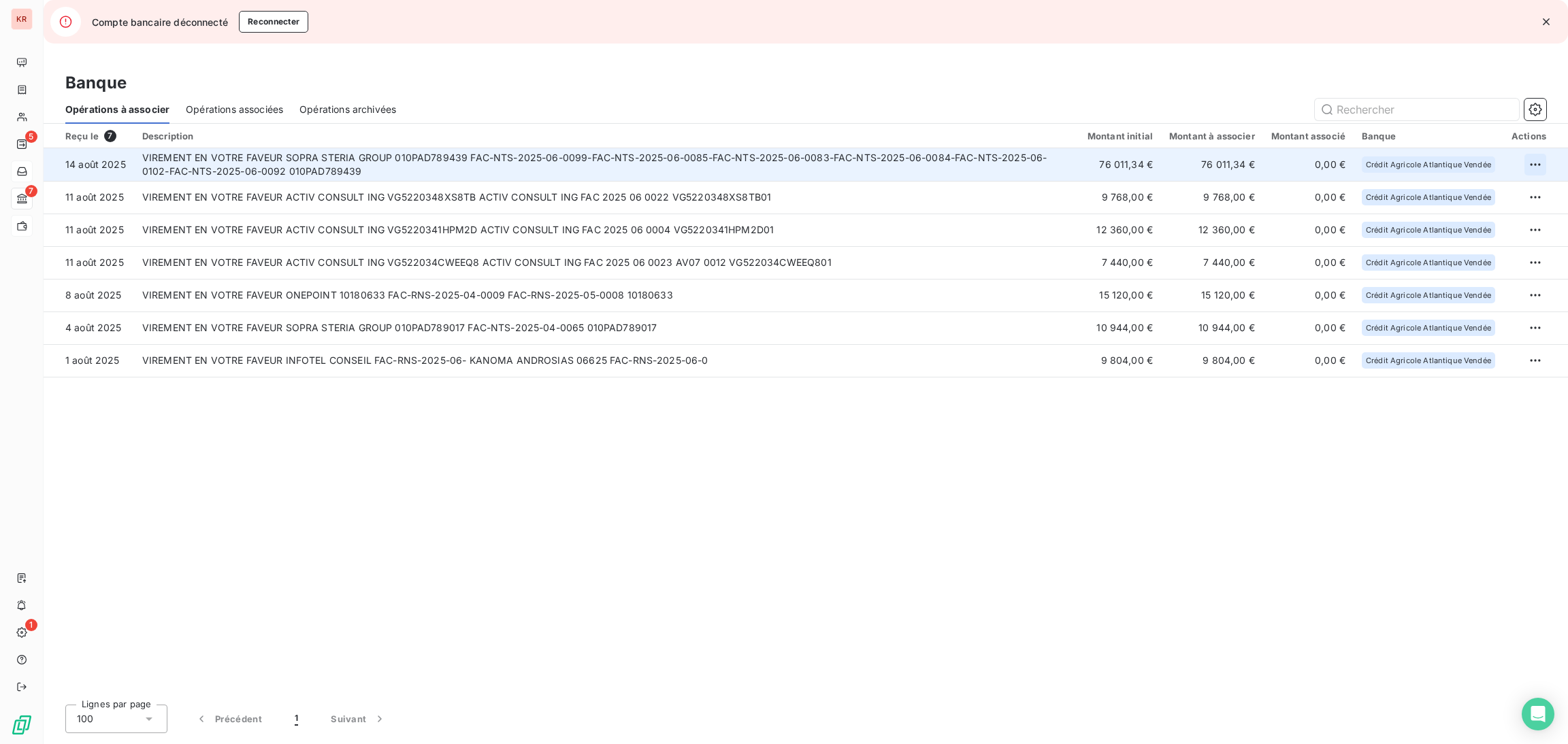
click at [1534, 163] on html "KR 5 7 1 Compte bancaire déconnecté Reconnecter Banque Opérations à associer Op…" at bounding box center [784, 372] width 1568 height 744
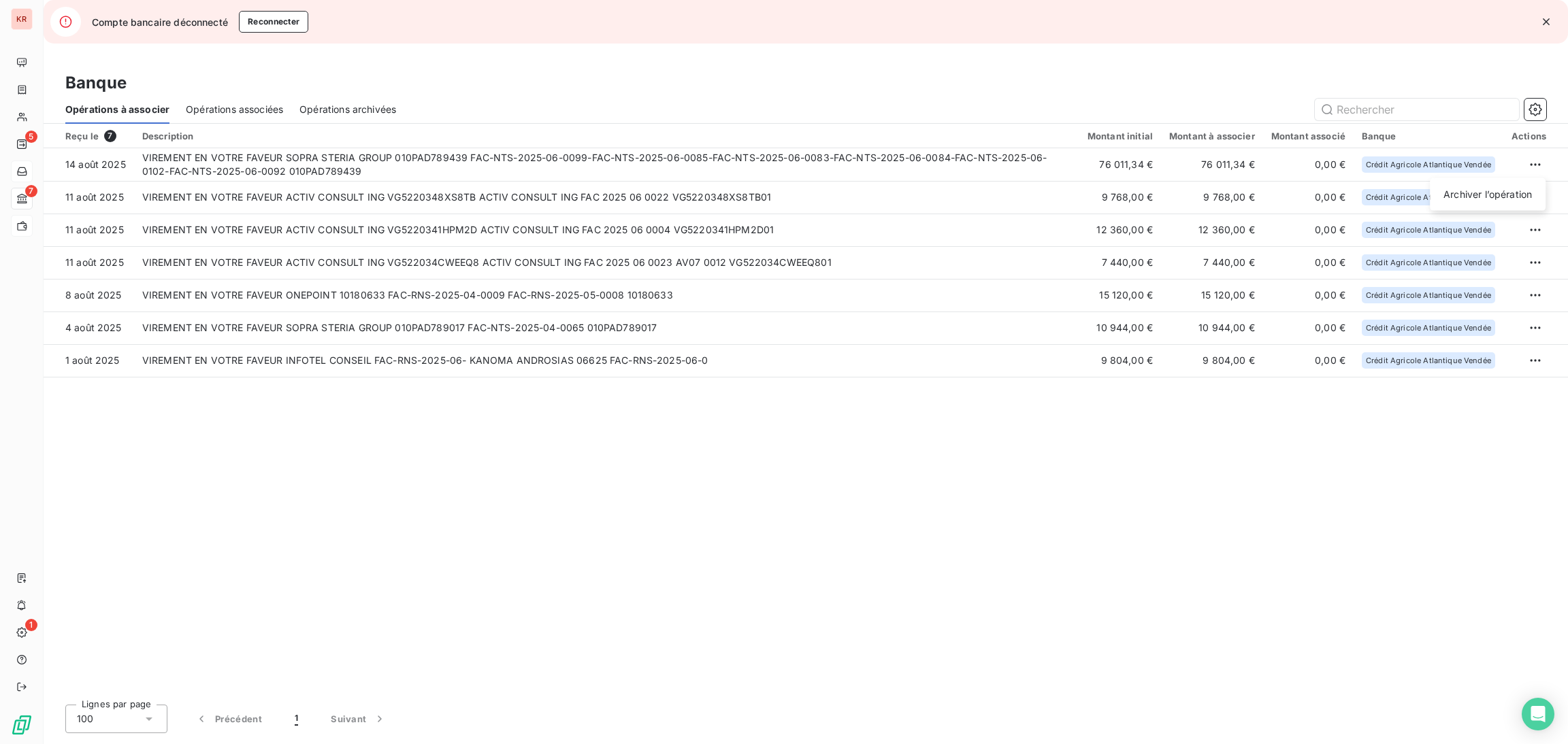
click at [1159, 715] on html "KR 5 7 1 Compte bancaire déconnecté Reconnecter Banque Opérations à associer Op…" at bounding box center [784, 372] width 1568 height 744
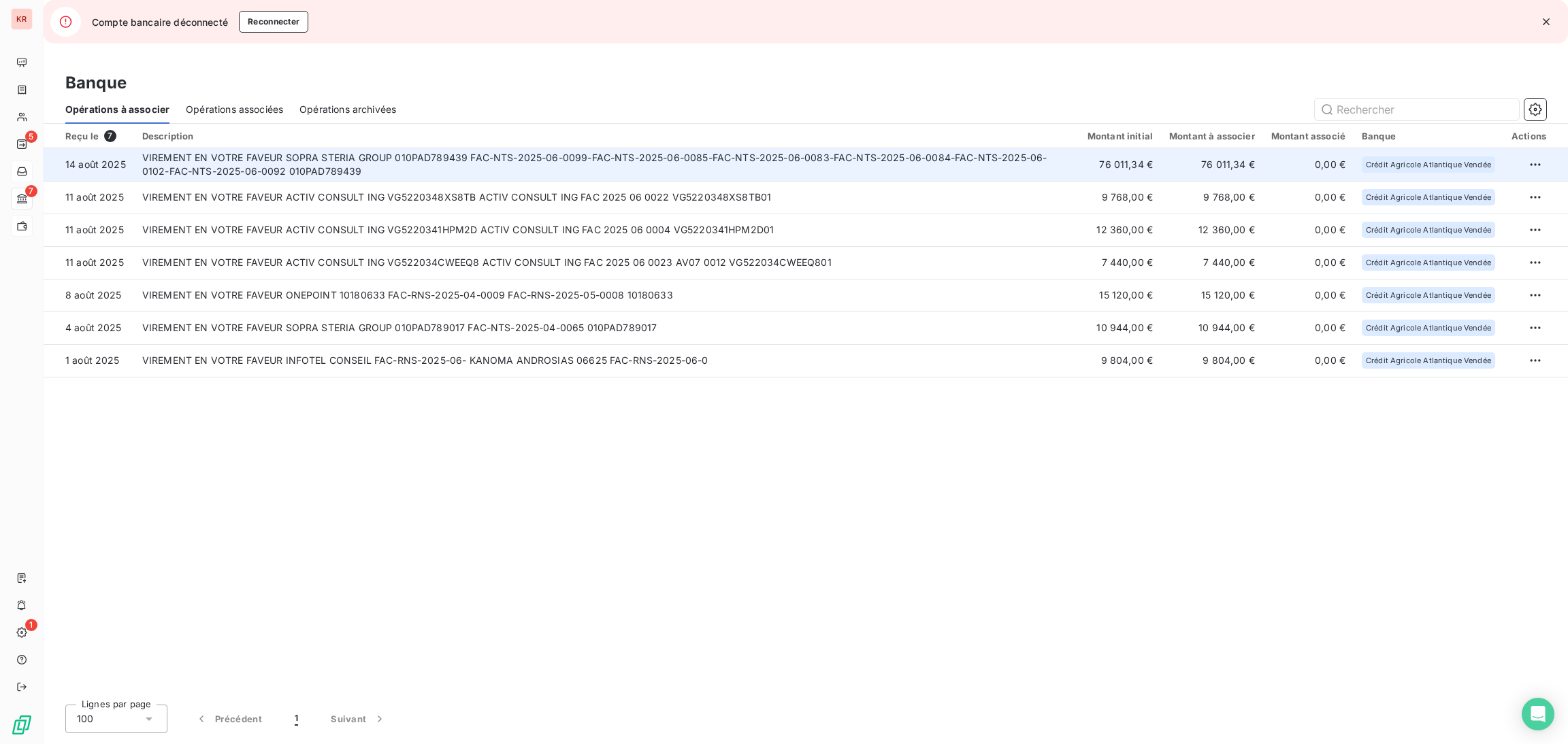
click at [1004, 173] on td "VIREMENT EN VOTRE FAVEUR SOPRA STERIA GROUP 010PAD789439 FAC-NTS-2025-06-0099-F…" at bounding box center [607, 164] width 945 height 33
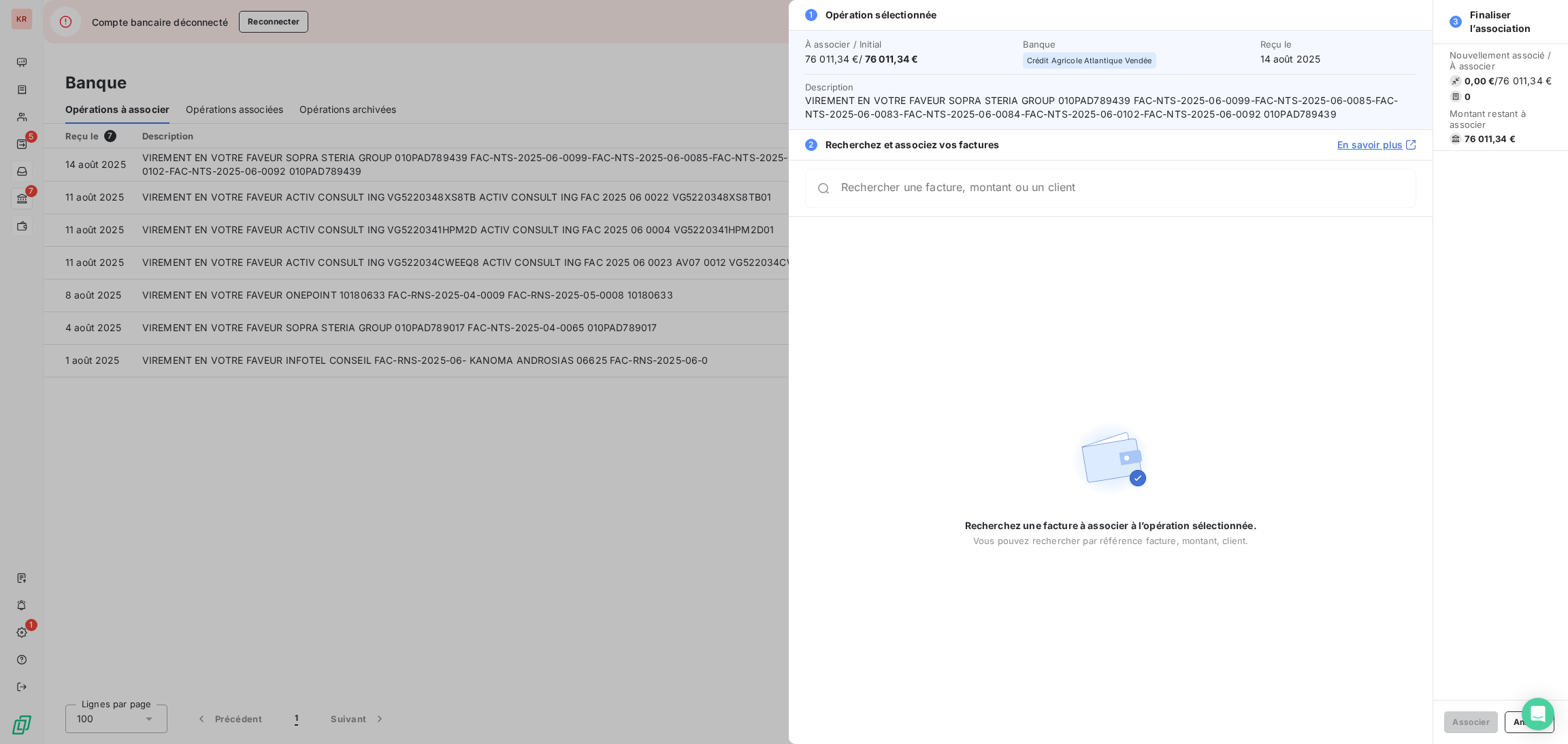
click at [590, 575] on div at bounding box center [784, 372] width 1568 height 744
